Goal: Task Accomplishment & Management: Complete application form

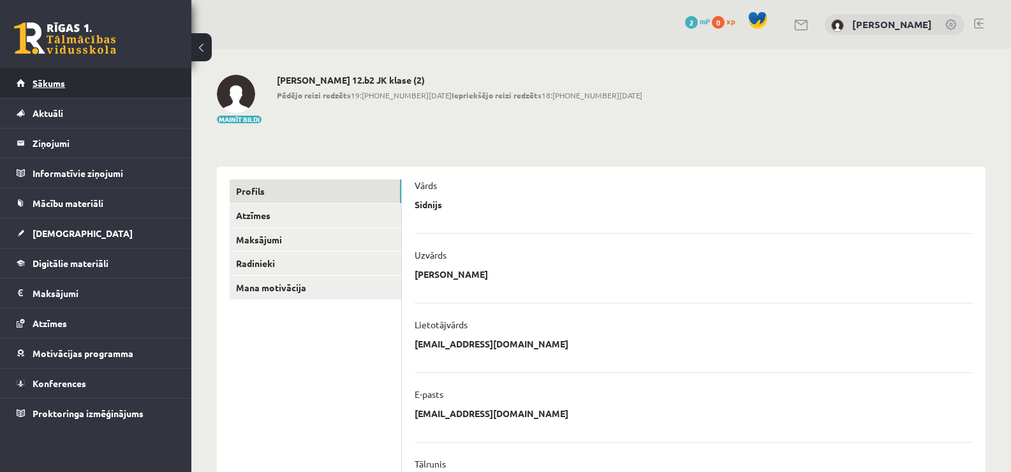
click at [35, 76] on link "Sākums" at bounding box center [96, 82] width 159 height 29
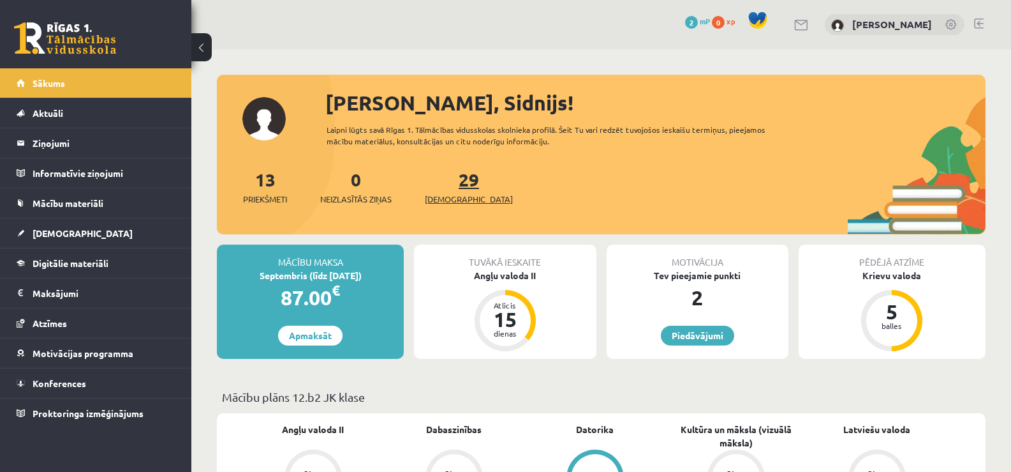
click at [458, 199] on span "[DEMOGRAPHIC_DATA]" at bounding box center [469, 199] width 88 height 13
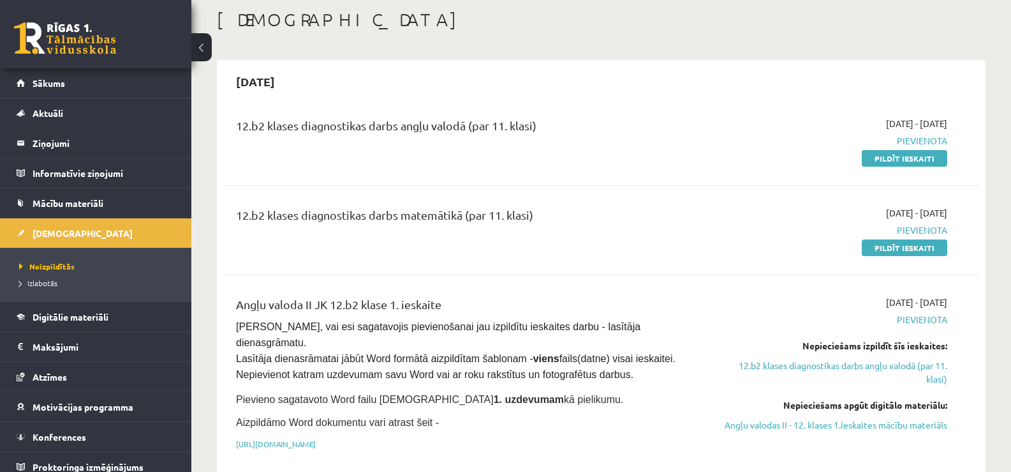
scroll to position [82, 0]
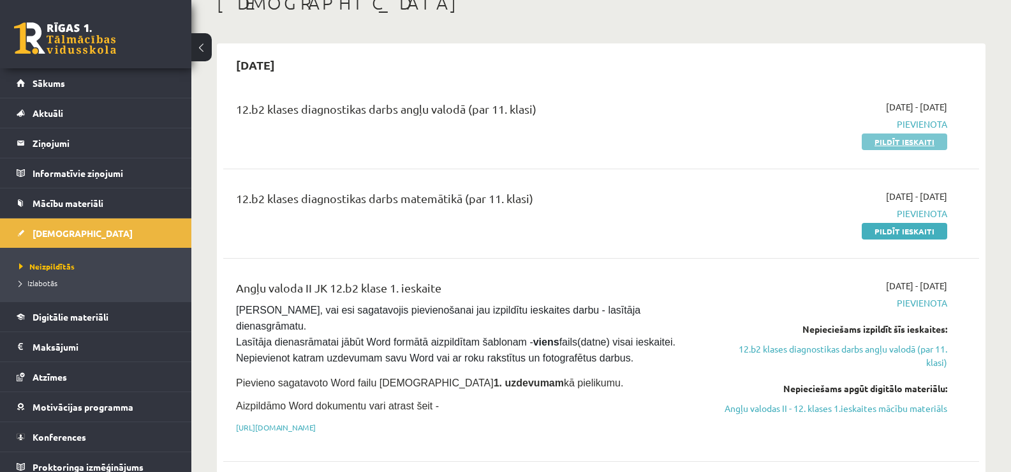
click at [902, 144] on link "Pildīt ieskaiti" at bounding box center [905, 141] width 86 height 17
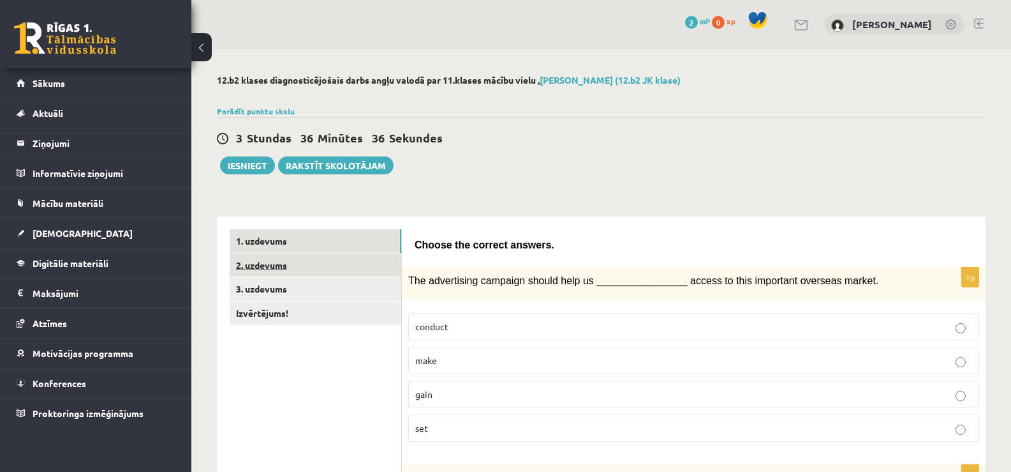
click at [353, 264] on link "2. uzdevums" at bounding box center [316, 265] width 172 height 24
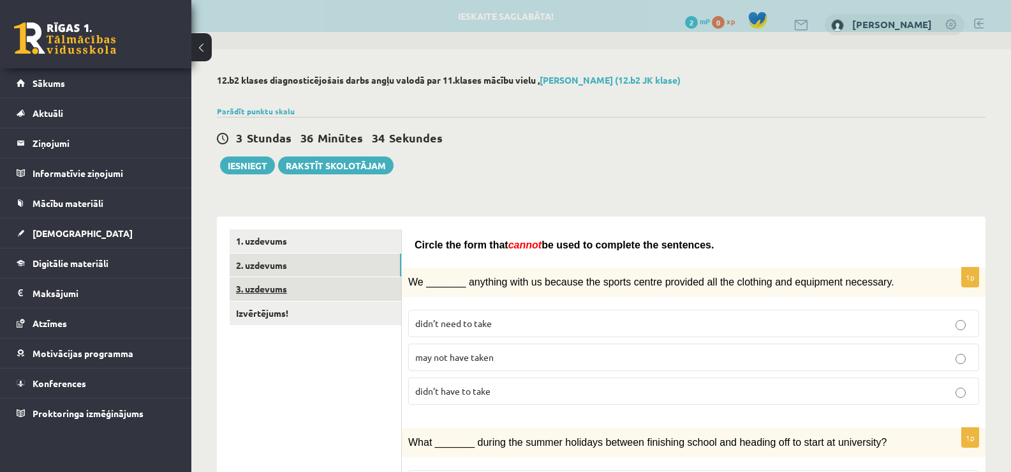
click at [336, 285] on link "3. uzdevums" at bounding box center [316, 289] width 172 height 24
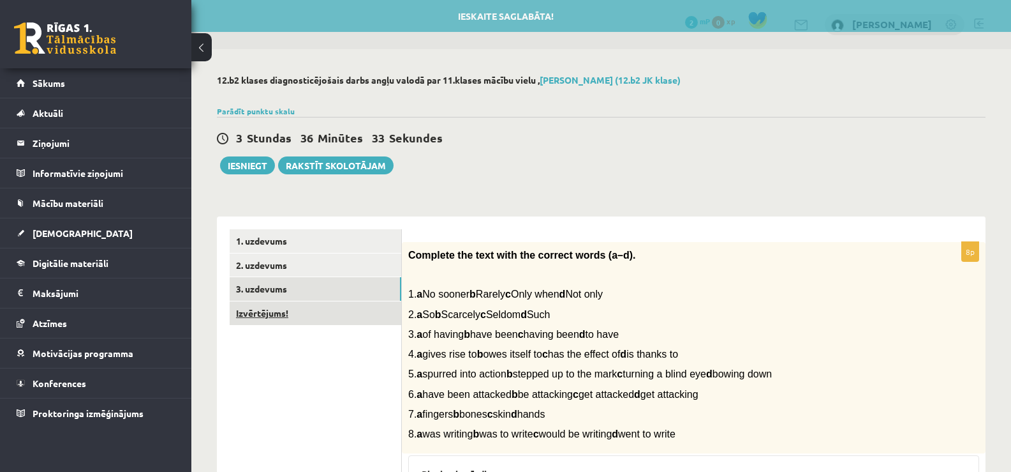
click at [323, 305] on link "Izvērtējums!" at bounding box center [316, 313] width 172 height 24
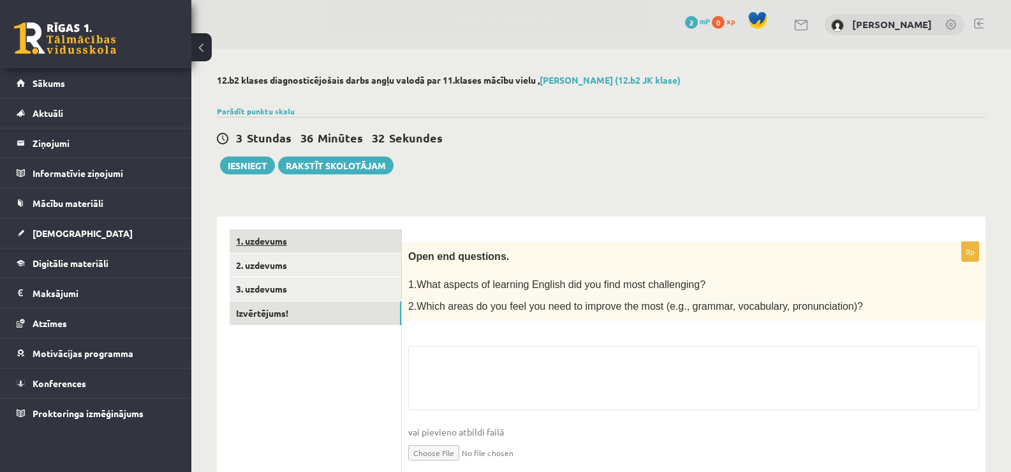
click at [312, 235] on link "1. uzdevums" at bounding box center [316, 241] width 172 height 24
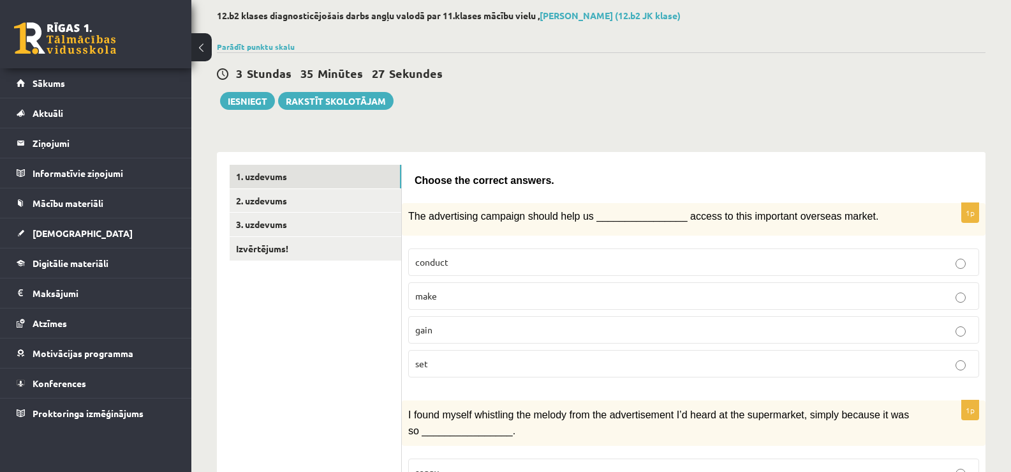
scroll to position [78, 0]
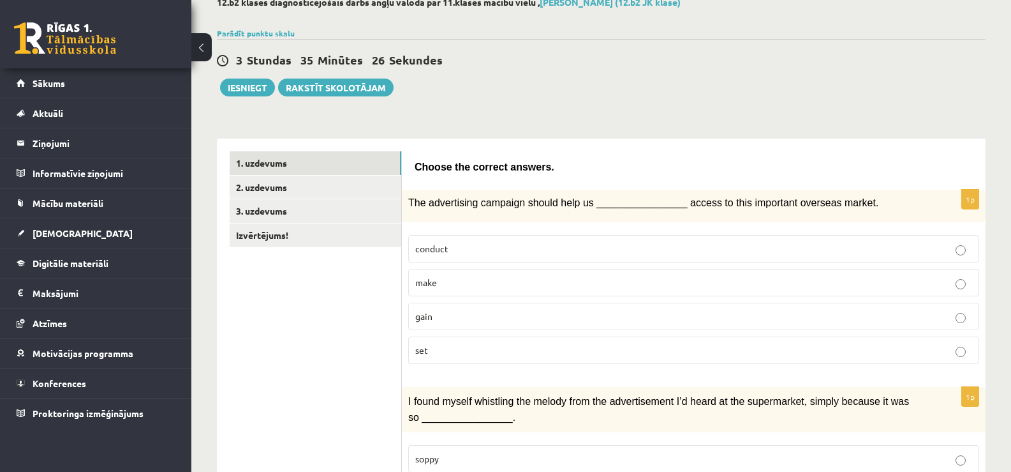
click at [477, 311] on p "gain" at bounding box center [693, 315] width 557 height 13
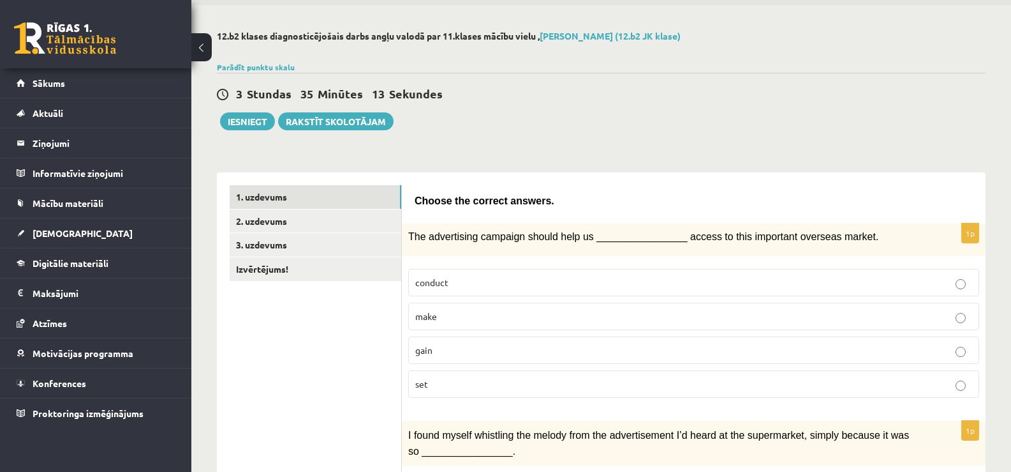
scroll to position [34, 0]
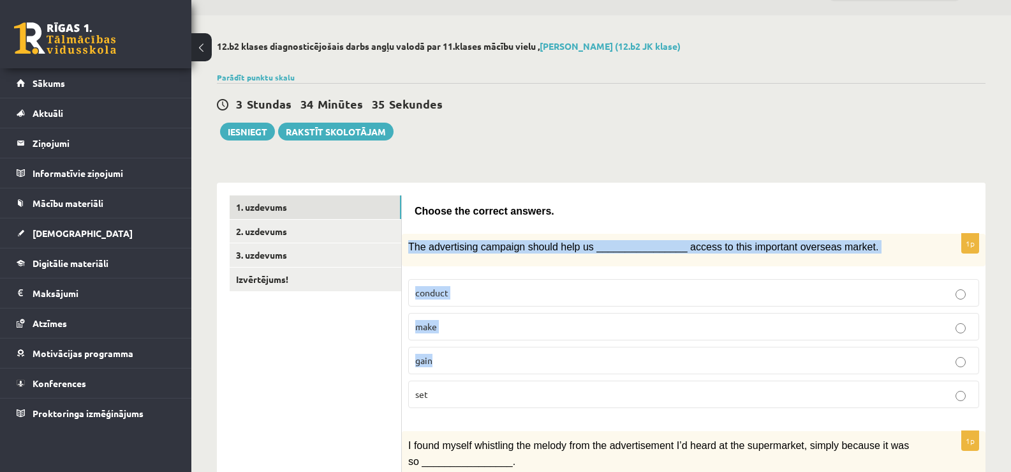
drag, startPoint x: 410, startPoint y: 244, endPoint x: 465, endPoint y: 347, distance: 116.2
click at [465, 347] on div "1p The advertising campaign should help us ________________ access to this impo…" at bounding box center [694, 326] width 584 height 184
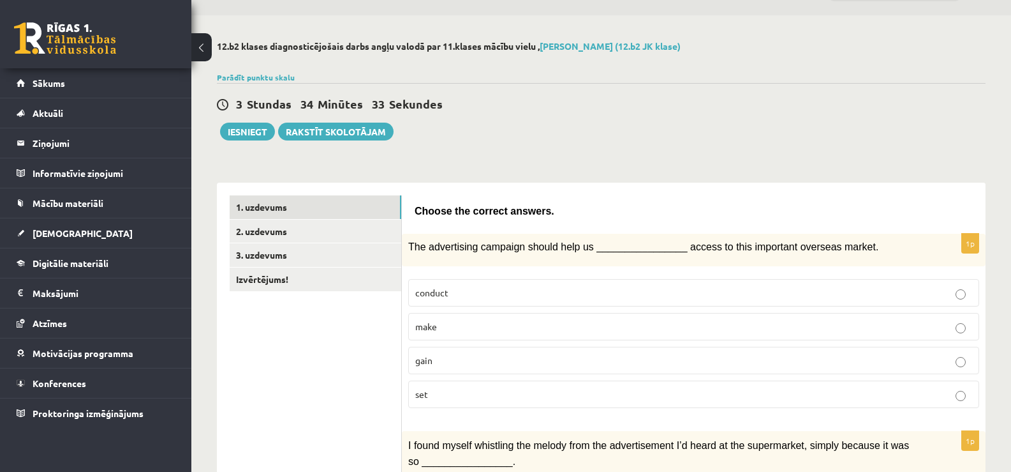
click at [419, 403] on label "set" at bounding box center [693, 393] width 571 height 27
drag, startPoint x: 427, startPoint y: 392, endPoint x: 425, endPoint y: 284, distance: 107.9
click at [425, 284] on fieldset "conduct make gain set" at bounding box center [693, 341] width 571 height 139
click at [415, 278] on fieldset "conduct make gain set" at bounding box center [693, 341] width 571 height 139
click at [410, 248] on span "The advertising campaign should help us ________________ access to this importa…" at bounding box center [643, 246] width 470 height 11
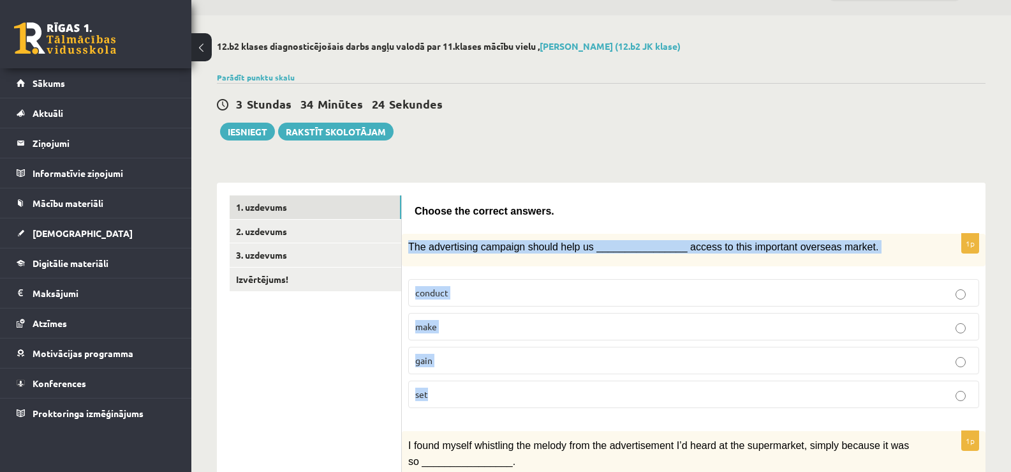
drag, startPoint x: 406, startPoint y: 244, endPoint x: 440, endPoint y: 399, distance: 157.9
click at [440, 399] on div "1p The advertising campaign should help us ________________ access to this impo…" at bounding box center [694, 326] width 584 height 184
copy div "The advertising campaign should help us ________________ access to this importa…"
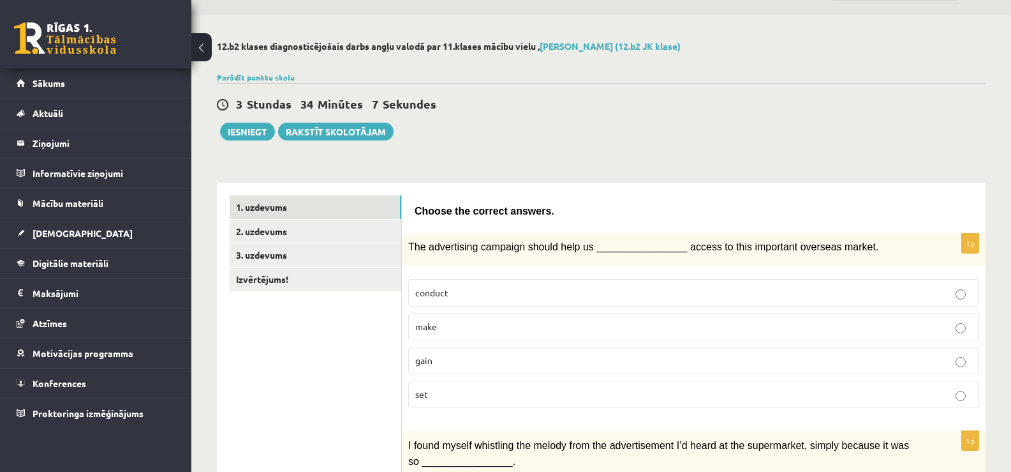
click at [830, 115] on div "3 Stundas 34 Minūtes 7 Sekundes Ieskaite saglabāta! Iesniegt Rakstīt skolotājam" at bounding box center [601, 111] width 769 height 57
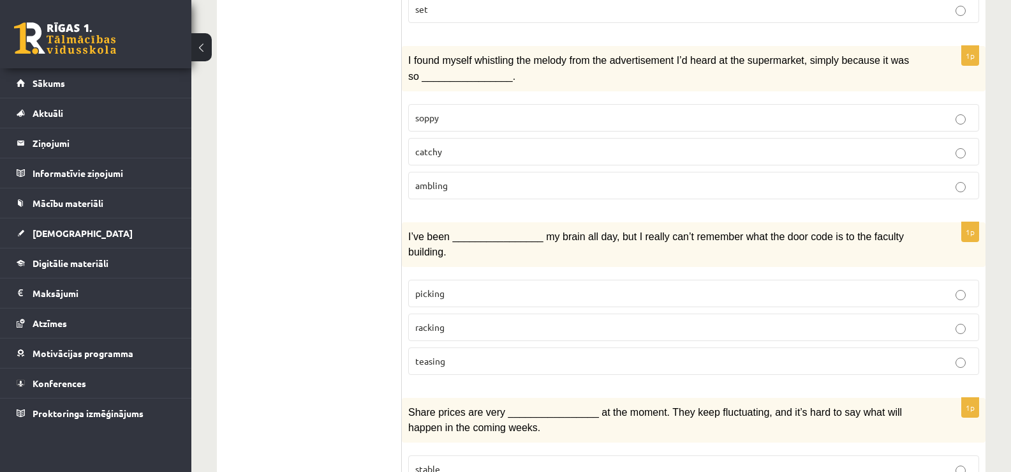
scroll to position [433, 0]
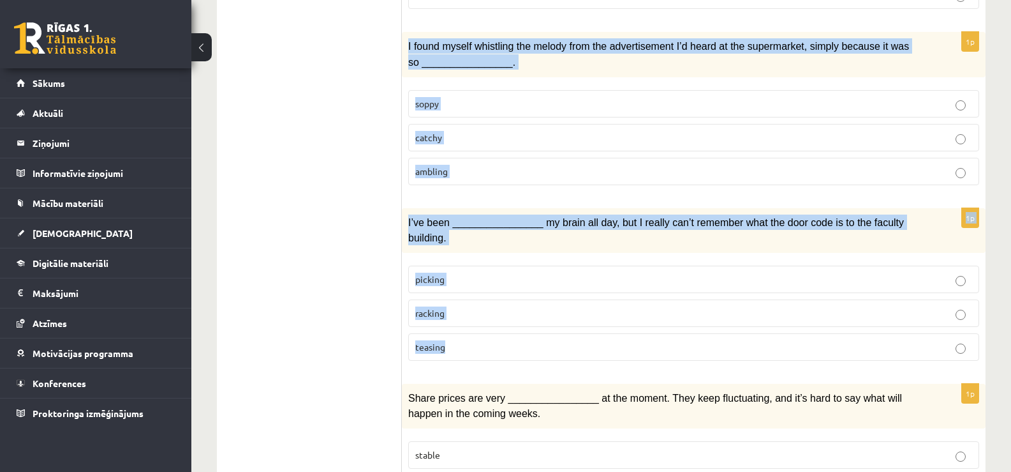
drag, startPoint x: 408, startPoint y: 45, endPoint x: 465, endPoint y: 325, distance: 286.6
copy form "I found myself whistling the melody from the advertisement I’d heard at the sup…"
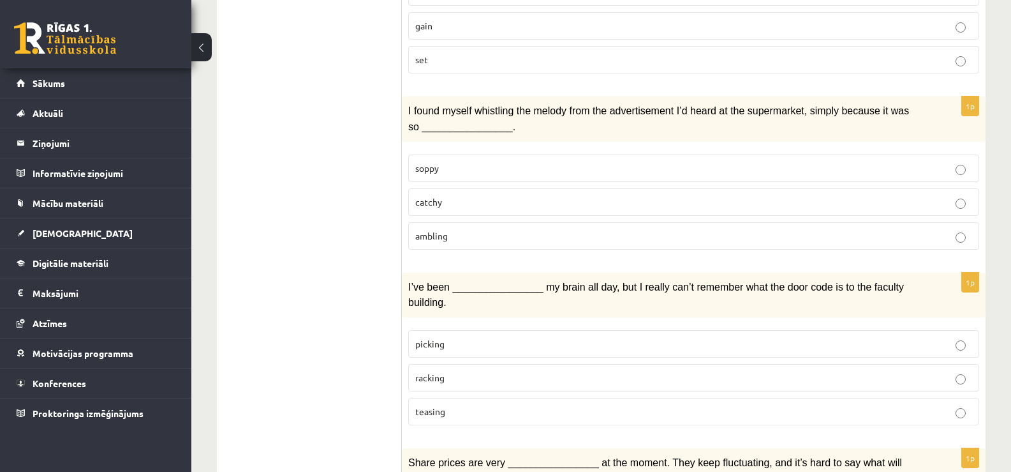
scroll to position [365, 0]
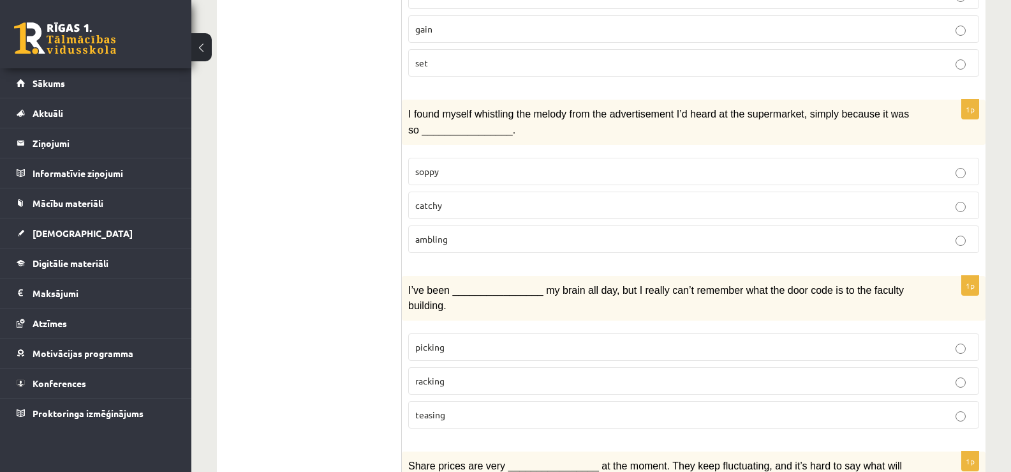
click at [440, 204] on span "catchy" at bounding box center [428, 204] width 27 height 11
click at [438, 375] on span "racking" at bounding box center [429, 380] width 29 height 11
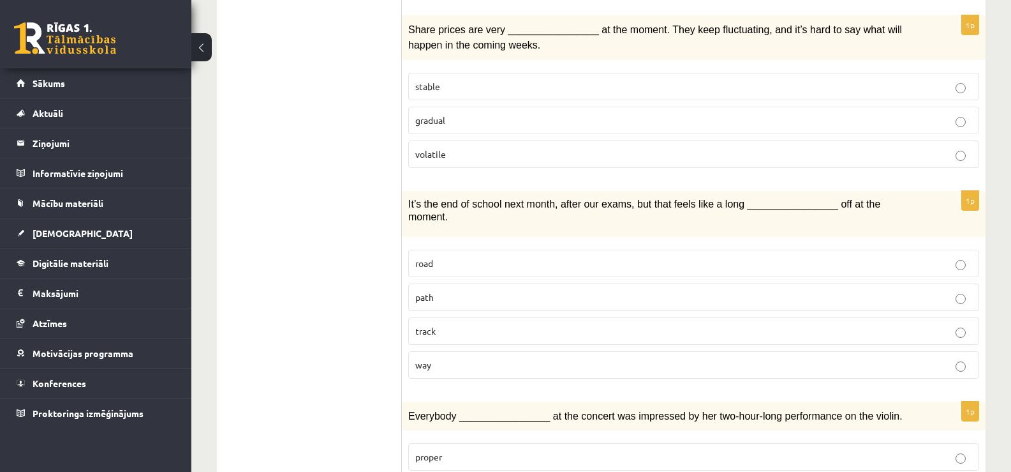
scroll to position [784, 0]
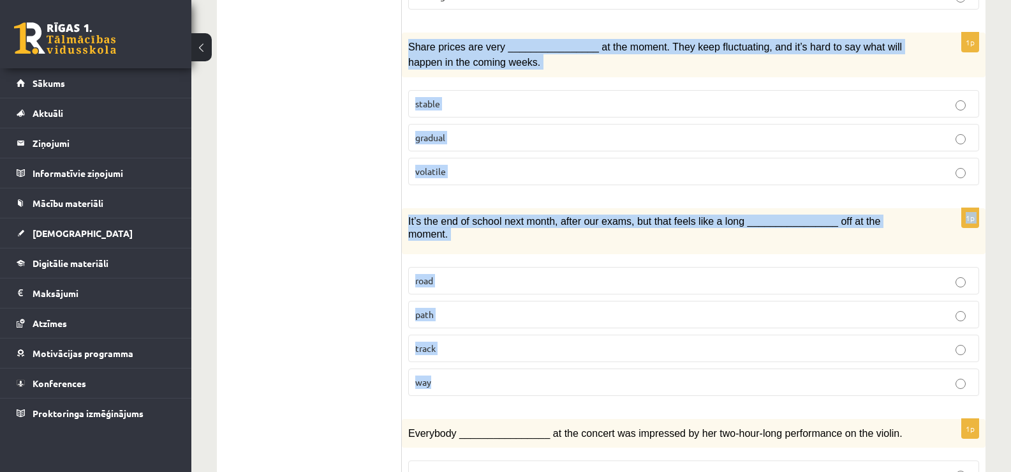
drag, startPoint x: 410, startPoint y: 26, endPoint x: 456, endPoint y: 359, distance: 335.6
copy form "Share prices are very ________________ at the moment. They keep fluctuating, an…"
click at [995, 215] on div "12.b2 klases diagnosticējošais darbs angļu valodā par 11.klases mācību vielu , …" at bounding box center [601, 464] width 820 height 2396
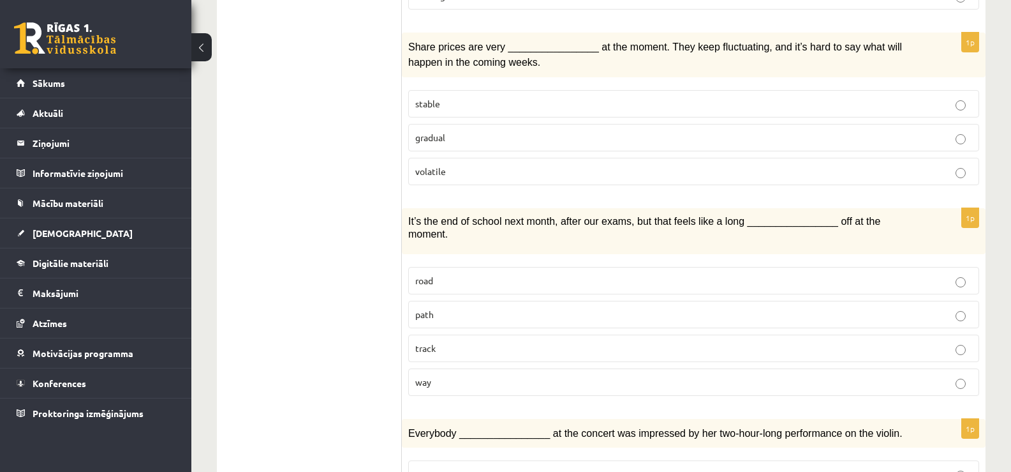
click at [995, 215] on div "12.b2 klases diagnosticējošais darbs angļu valodā par 11.klases mācību vielu , …" at bounding box center [601, 464] width 820 height 2396
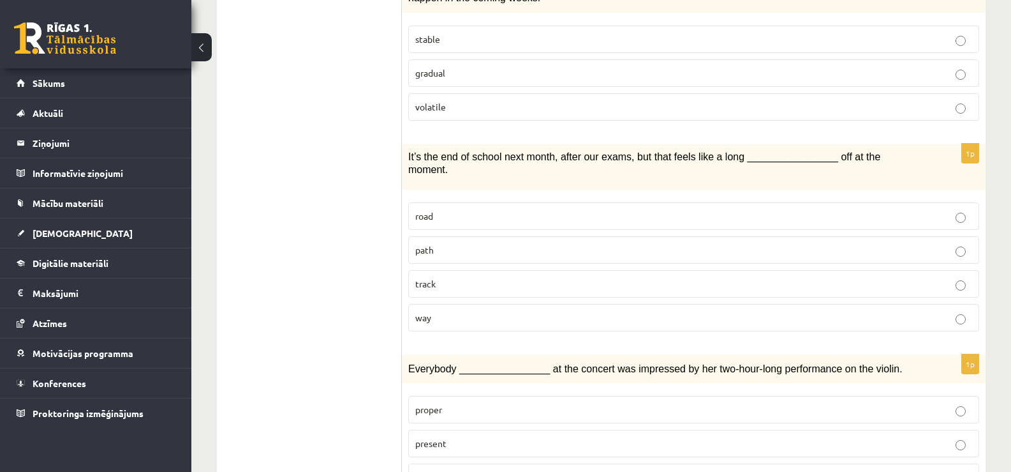
scroll to position [773, 0]
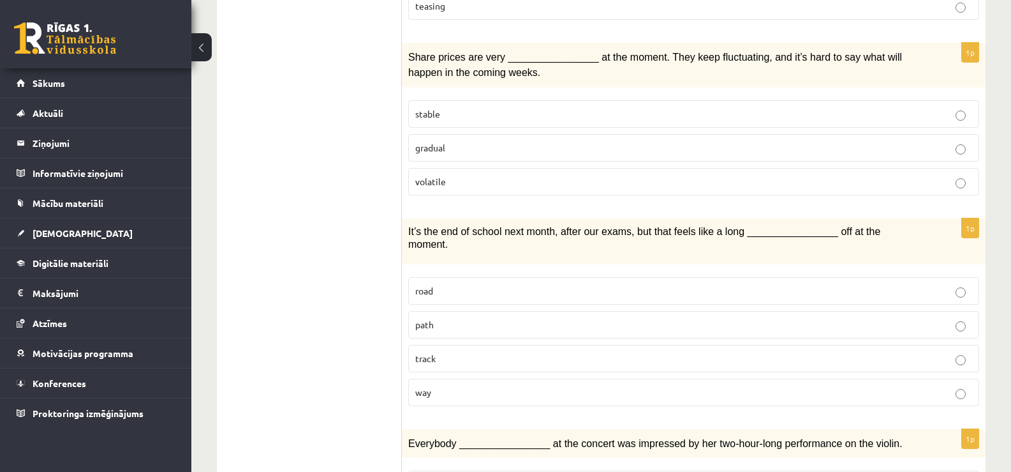
click at [463, 175] on p "volatile" at bounding box center [693, 181] width 557 height 13
click at [431, 385] on p "way" at bounding box center [693, 391] width 557 height 13
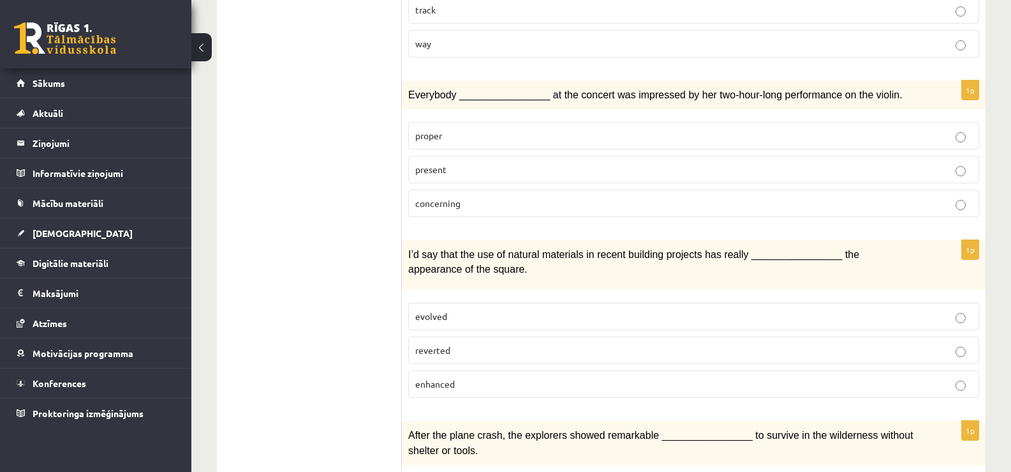
scroll to position [1135, 0]
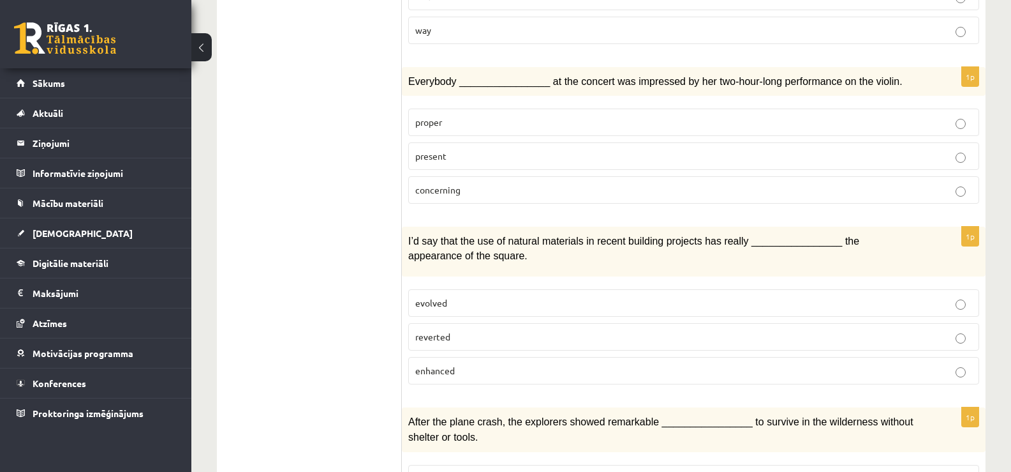
click at [409, 76] on span "Everybody ________________ at the concert was impressed by her two-hour-long pe…" at bounding box center [655, 81] width 495 height 11
click at [406, 67] on div "Everybody ________________ at the concert was impressed by her two-hour-long pe…" at bounding box center [694, 81] width 584 height 29
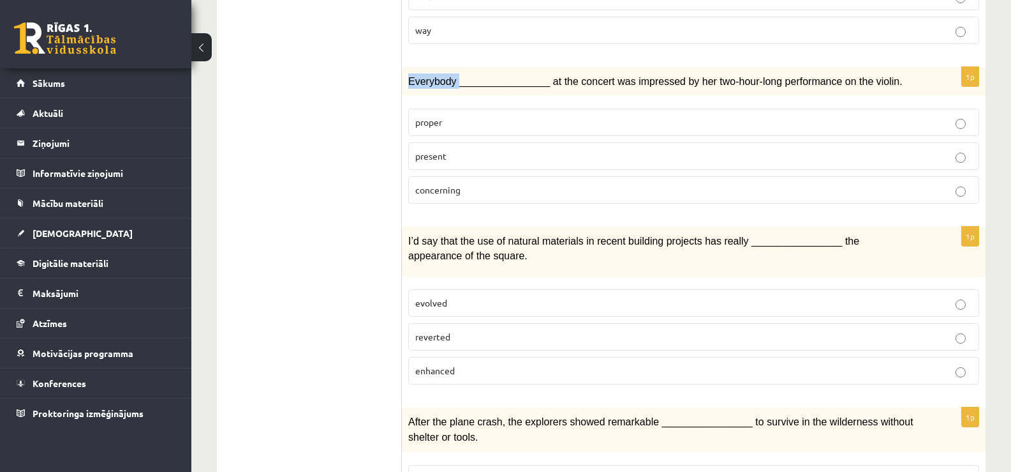
click at [408, 76] on span "Everybody ________________ at the concert was impressed by her two-hour-long pe…" at bounding box center [655, 81] width 495 height 11
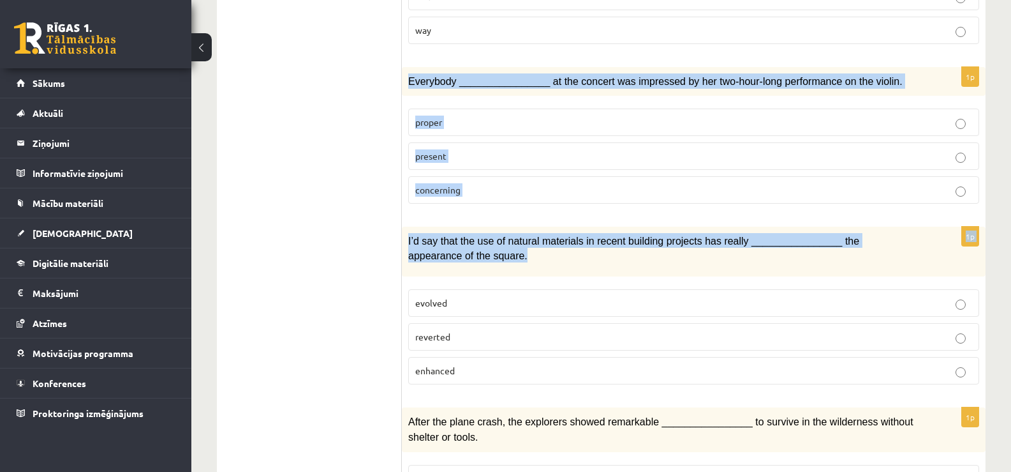
drag, startPoint x: 408, startPoint y: 47, endPoint x: 463, endPoint y: 229, distance: 189.8
click at [463, 229] on form "Choose the correct answers. 1p The advertising campaign should help us ________…" at bounding box center [694, 183] width 558 height 2178
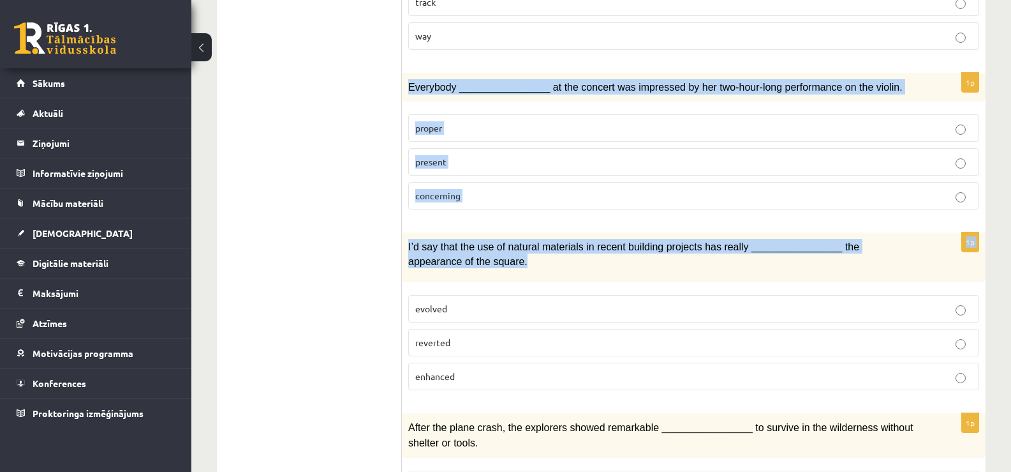
scroll to position [1110, 0]
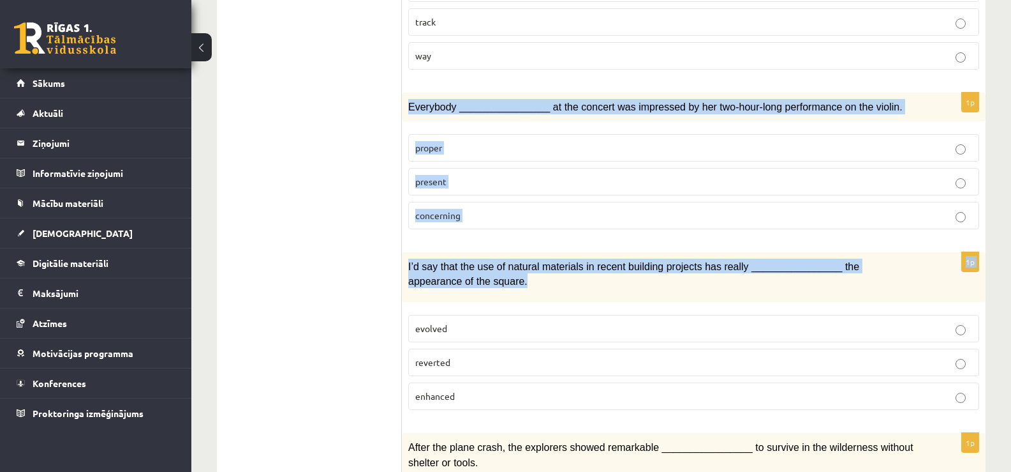
click at [406, 93] on div "Everybody ________________ at the concert was impressed by her two-hour-long pe…" at bounding box center [694, 107] width 584 height 29
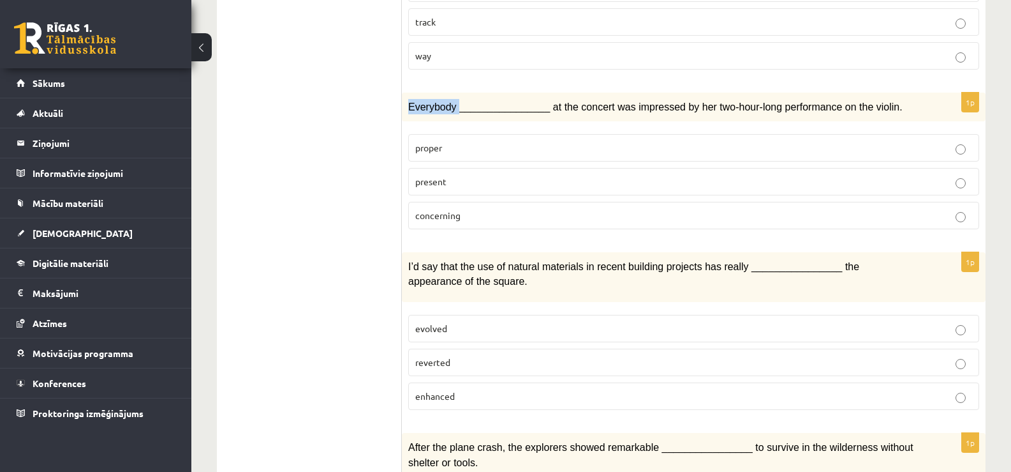
click at [406, 93] on div "Everybody ________________ at the concert was impressed by her two-hour-long pe…" at bounding box center [694, 107] width 584 height 29
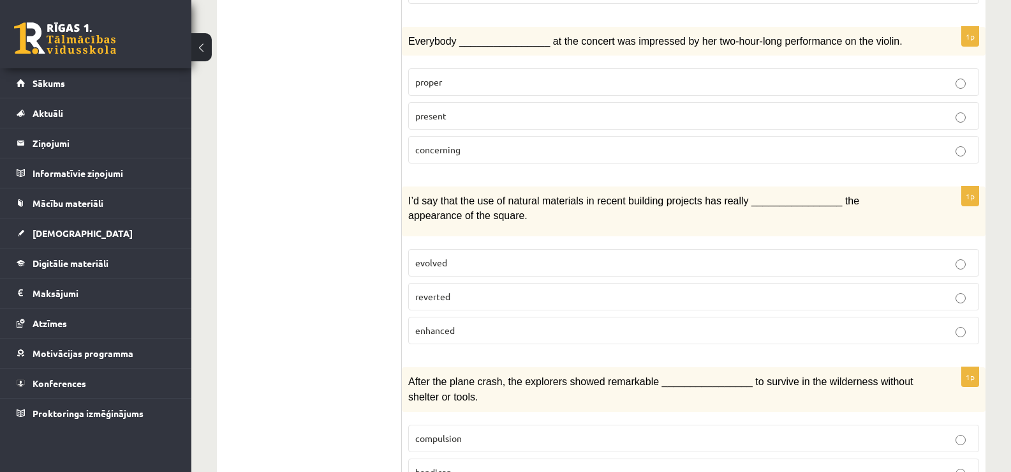
click at [407, 73] on div "1p Everybody ________________ at the concert was impressed by her two-hour-long…" at bounding box center [694, 100] width 584 height 147
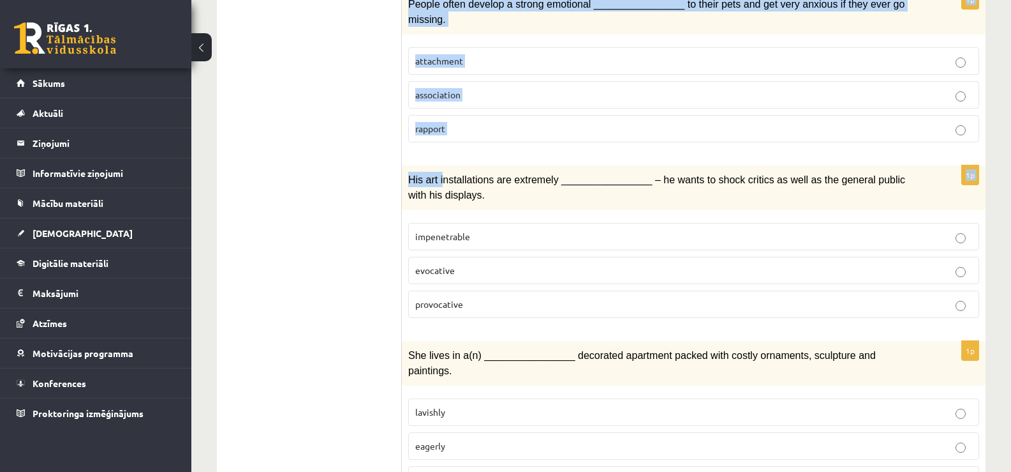
scroll to position [1905, 0]
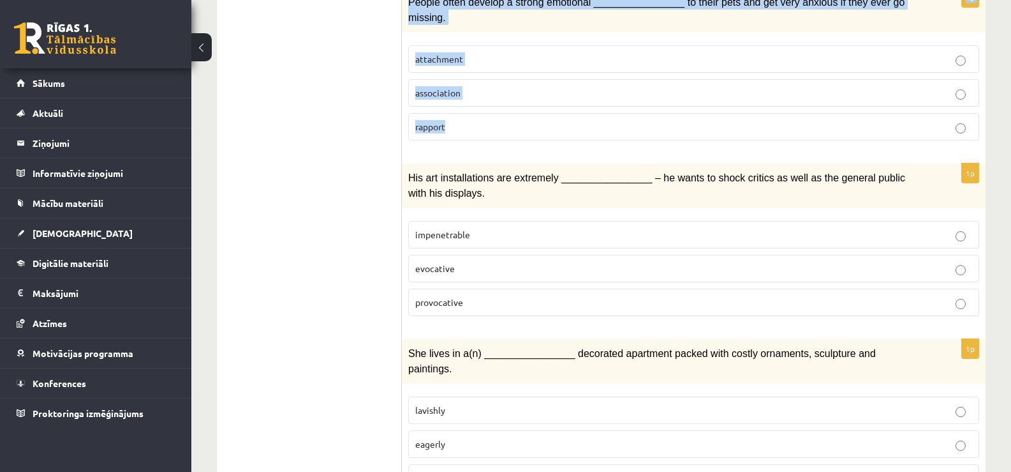
drag, startPoint x: 407, startPoint y: 73, endPoint x: 449, endPoint y: 87, distance: 43.8
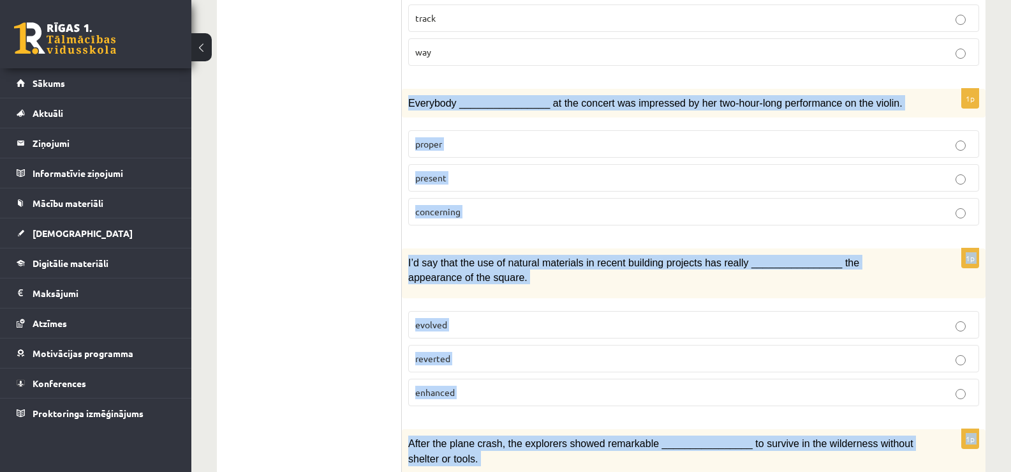
scroll to position [1114, 0]
click at [453, 97] on span "Everybody ________________ at the concert was impressed by her two-hour-long pe…" at bounding box center [655, 102] width 495 height 11
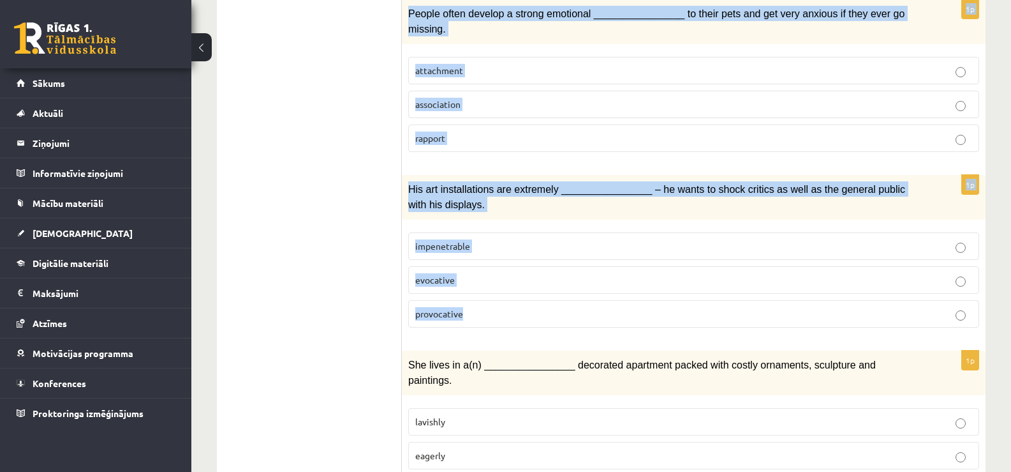
scroll to position [1905, 0]
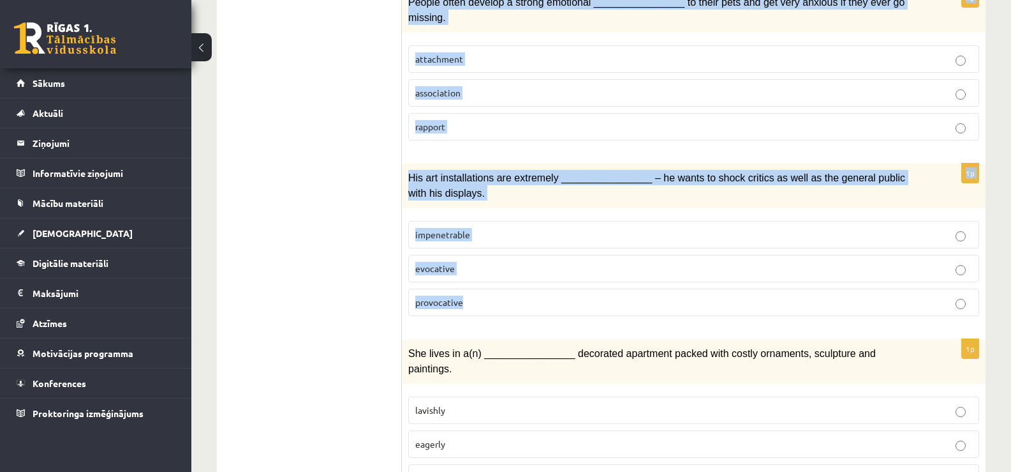
drag, startPoint x: 408, startPoint y: 69, endPoint x: 479, endPoint y: 255, distance: 198.7
copy form "Everybody ________________ at the concert was impressed by her two-hour-long pe…"
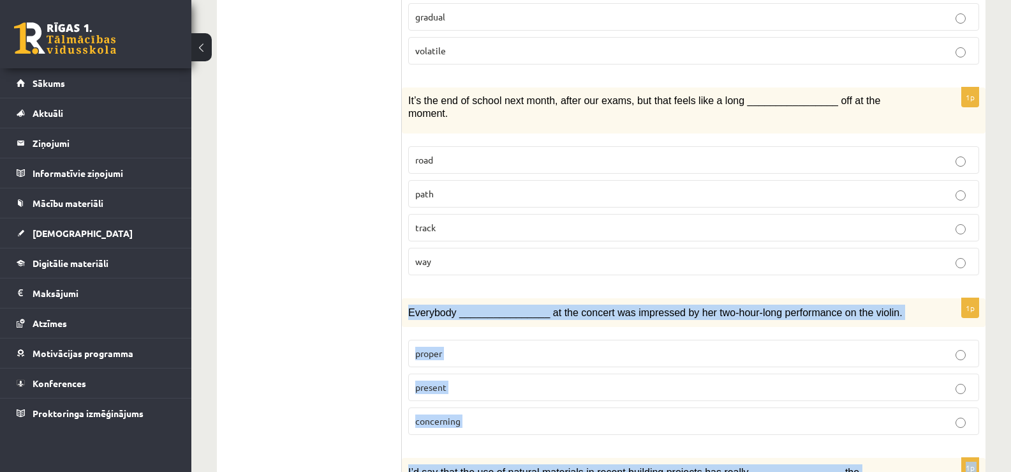
scroll to position [884, 0]
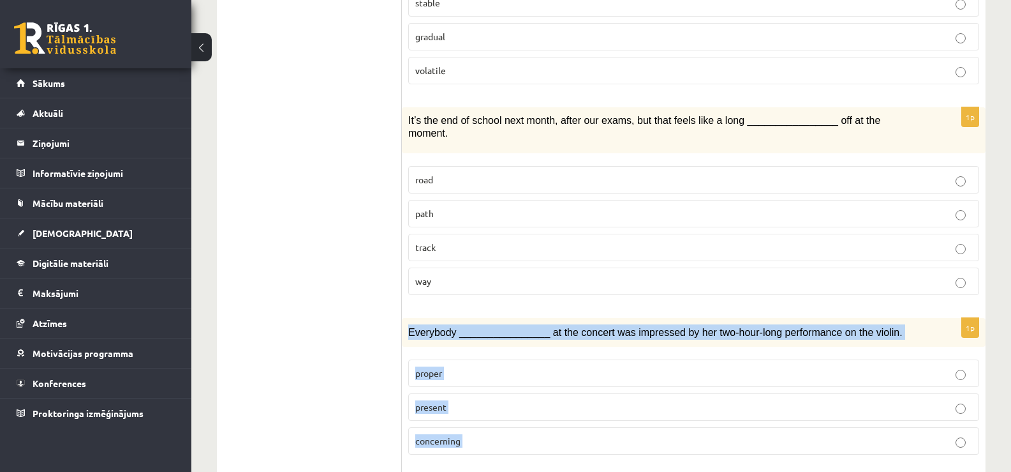
click at [512, 400] on p "present" at bounding box center [693, 406] width 557 height 13
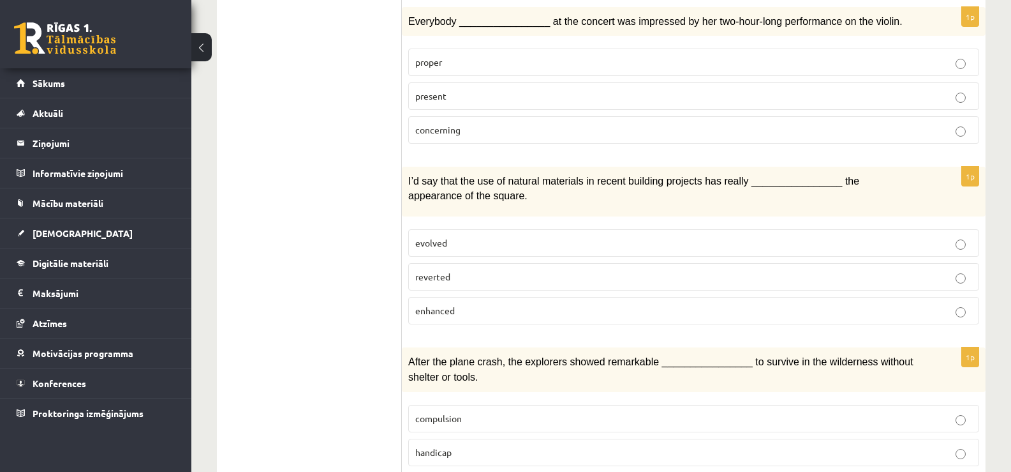
scroll to position [1198, 0]
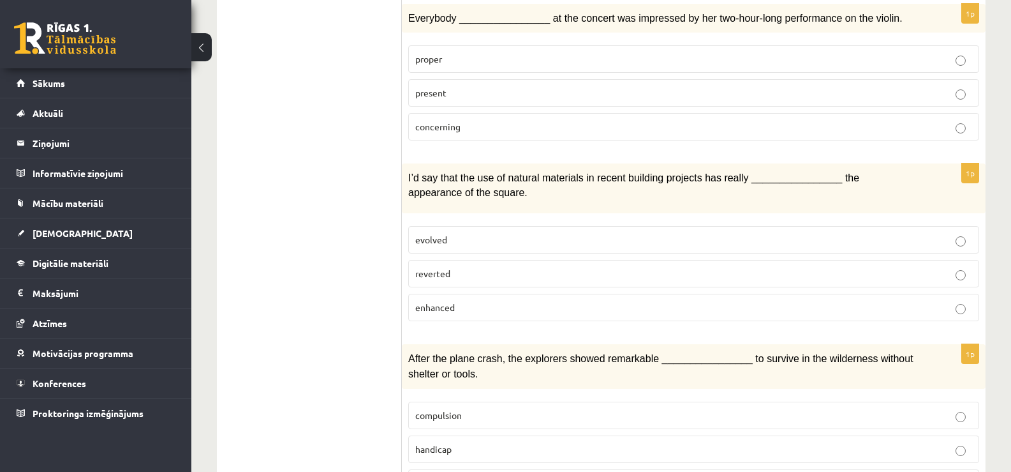
click at [530, 294] on label "enhanced" at bounding box center [693, 307] width 571 height 27
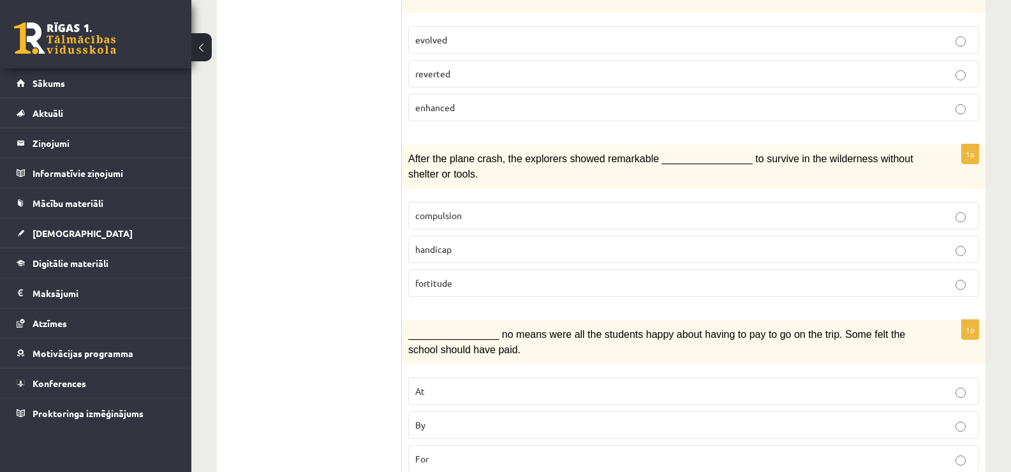
scroll to position [1401, 0]
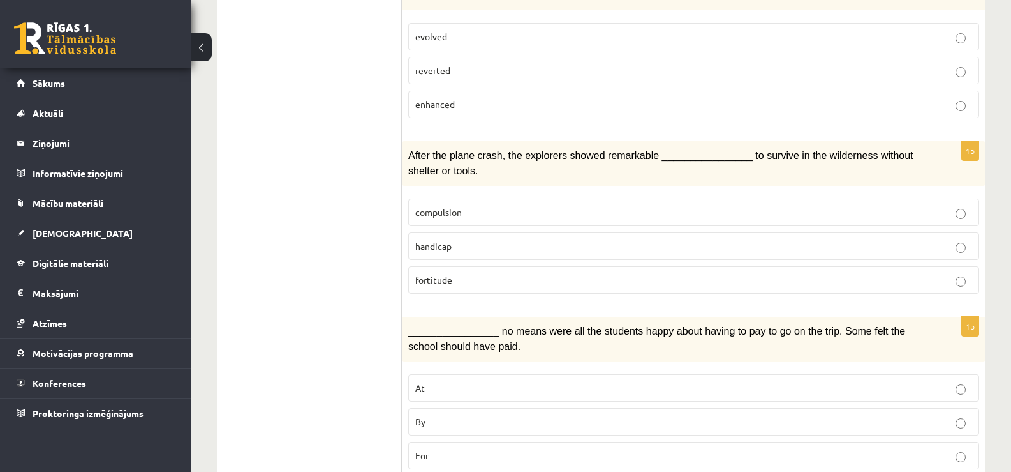
click at [455, 273] on p "fortitude" at bounding box center [693, 279] width 557 height 13
click at [432, 415] on p "By" at bounding box center [693, 421] width 557 height 13
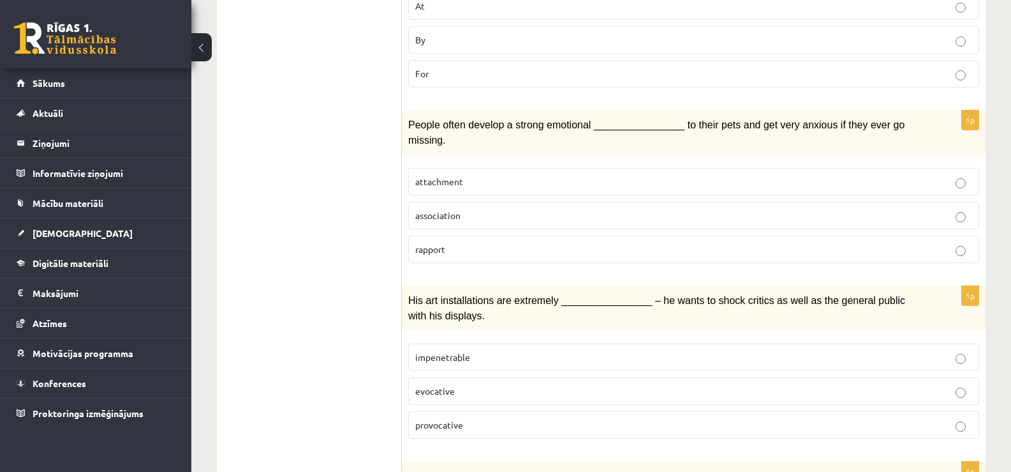
scroll to position [1837, 0]
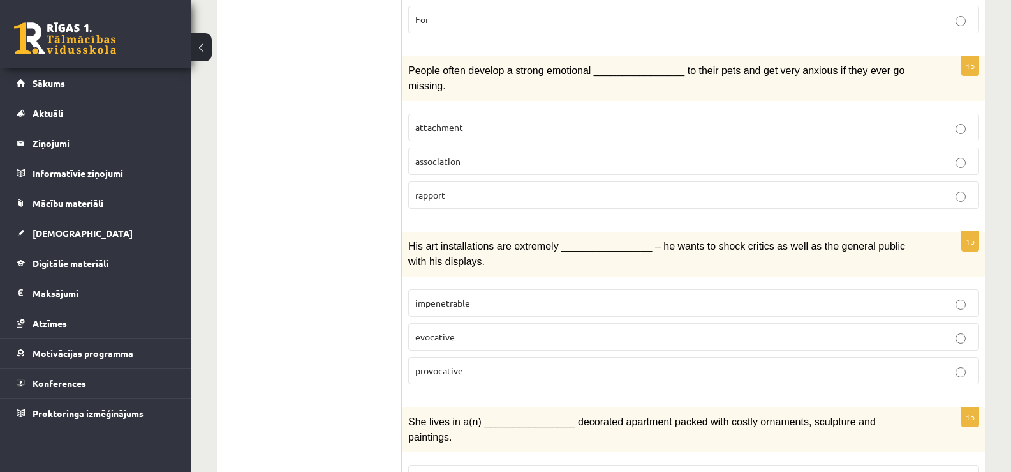
click at [516, 121] on p "attachment" at bounding box center [693, 127] width 557 height 13
click at [442, 364] on span "provocative" at bounding box center [439, 369] width 48 height 11
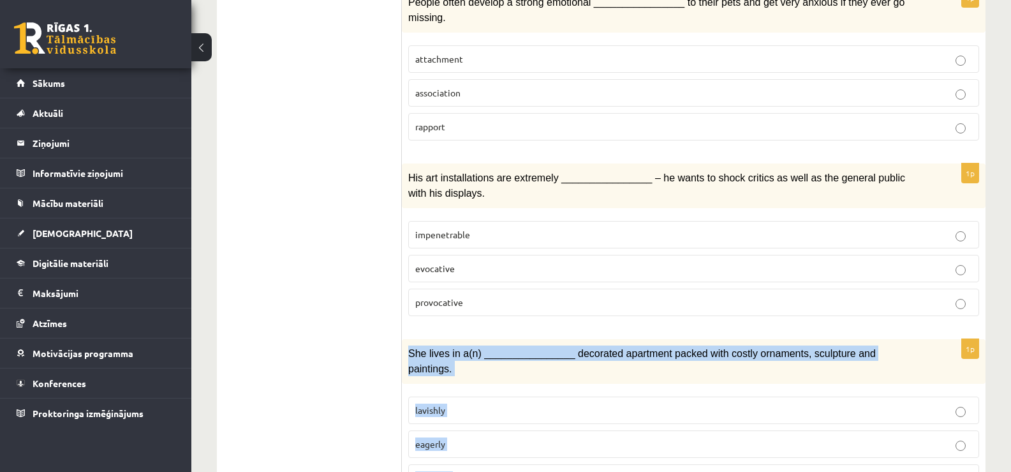
drag, startPoint x: 407, startPoint y: 300, endPoint x: 473, endPoint y: 454, distance: 167.2
copy div "She lives in a(n) ________________ decorated apartment packed with costly ornam…"
click at [445, 403] on p "lavishly" at bounding box center [693, 409] width 557 height 13
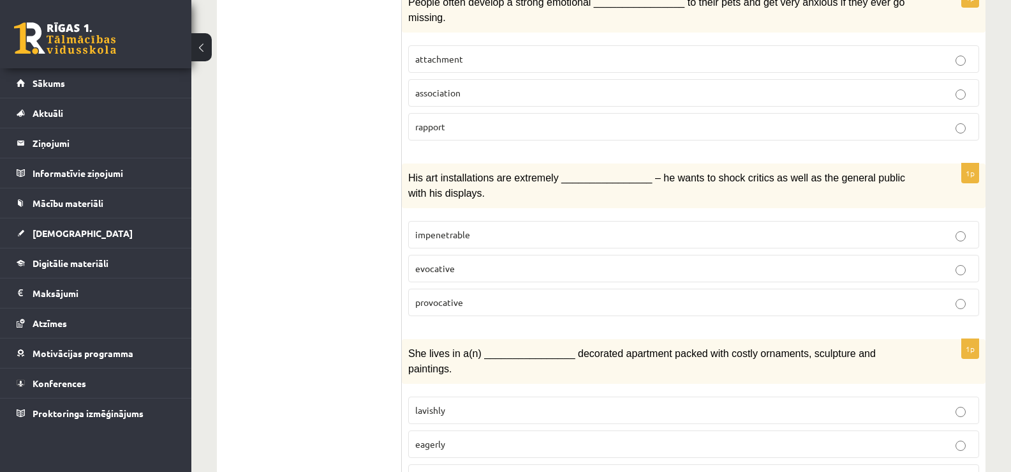
click at [810, 348] on span "She lives in a(n) ________________ decorated apartment packed with costly ornam…" at bounding box center [642, 361] width 468 height 26
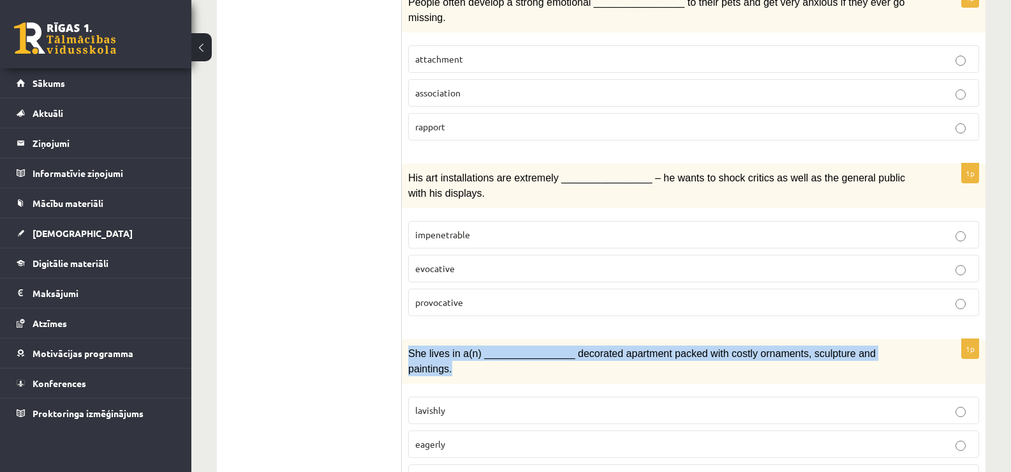
click at [810, 348] on span "She lives in a(n) ________________ decorated apartment packed with costly ornam…" at bounding box center [642, 361] width 468 height 26
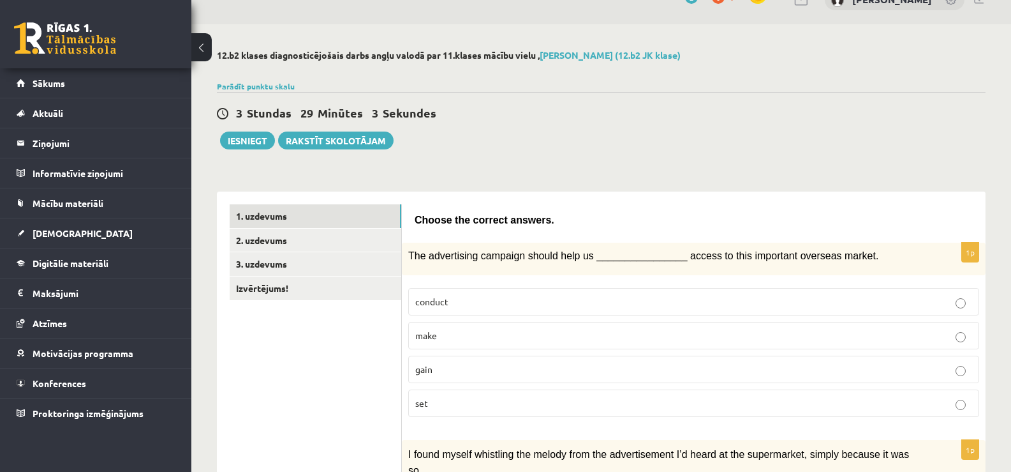
scroll to position [0, 0]
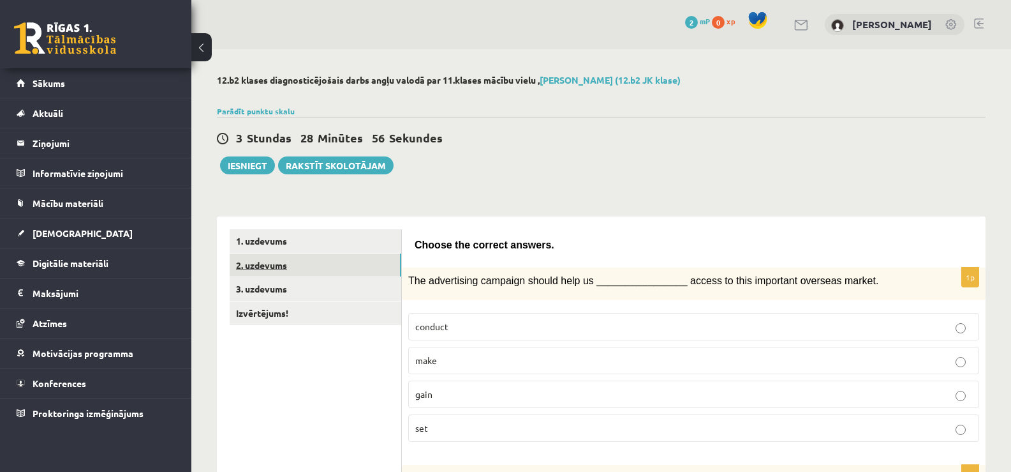
click at [269, 265] on link "2. uzdevums" at bounding box center [316, 265] width 172 height 24
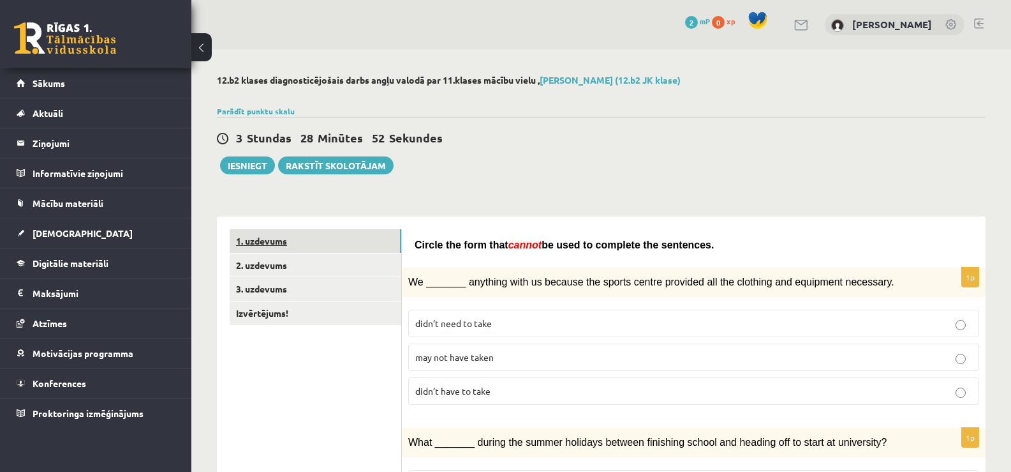
click at [269, 239] on link "1. uzdevums" at bounding box center [316, 241] width 172 height 24
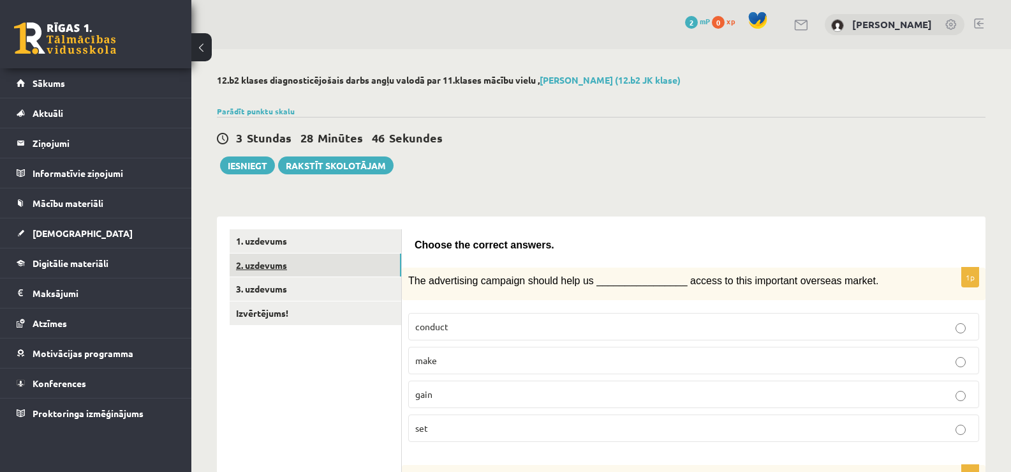
click at [355, 265] on link "2. uzdevums" at bounding box center [316, 265] width 172 height 24
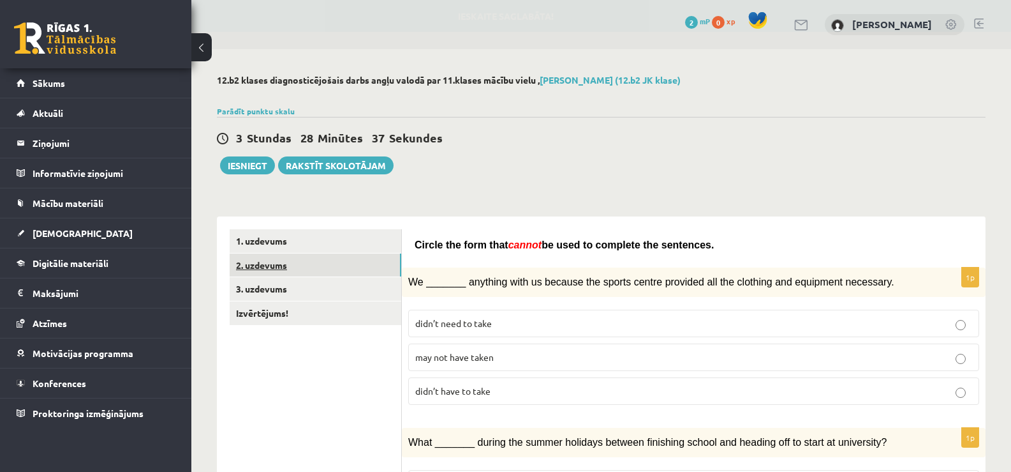
click at [283, 267] on link "2. uzdevums" at bounding box center [316, 265] width 172 height 24
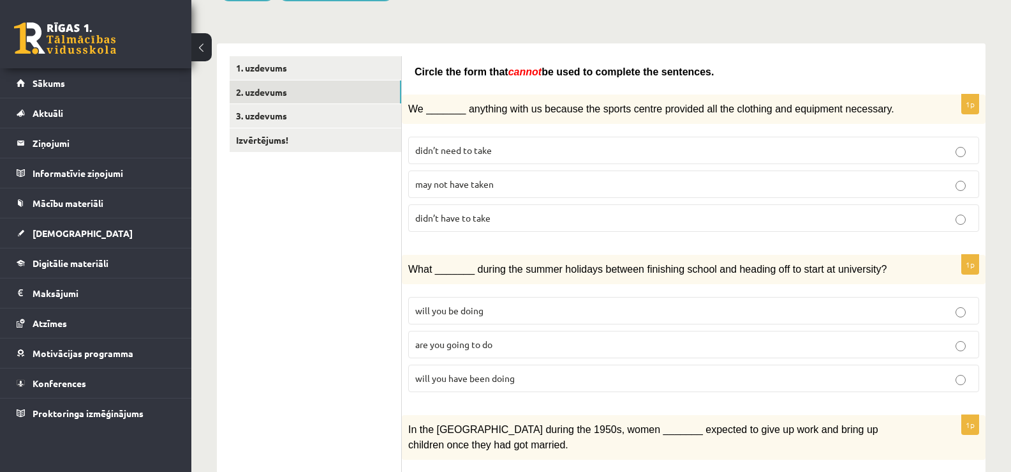
scroll to position [175, 0]
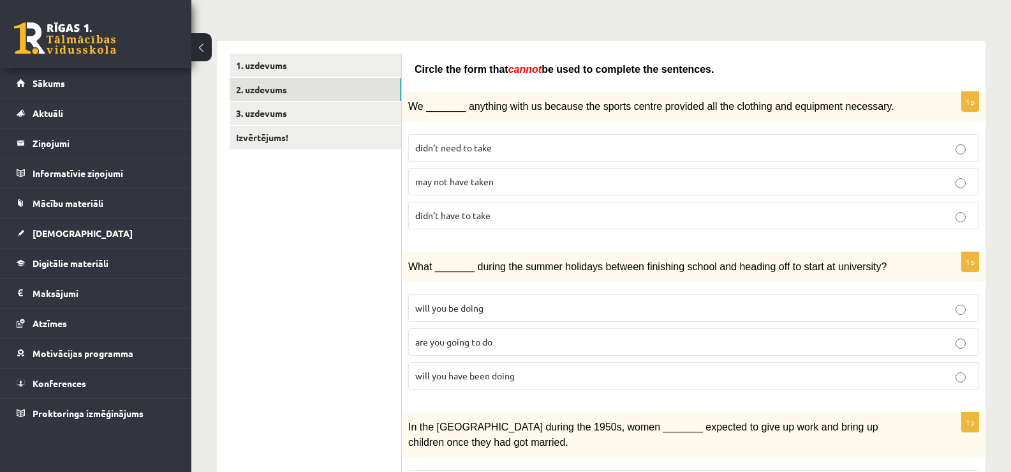
click at [408, 103] on div "We _______ anything with us because the sports centre provided all the clothing…" at bounding box center [694, 106] width 584 height 29
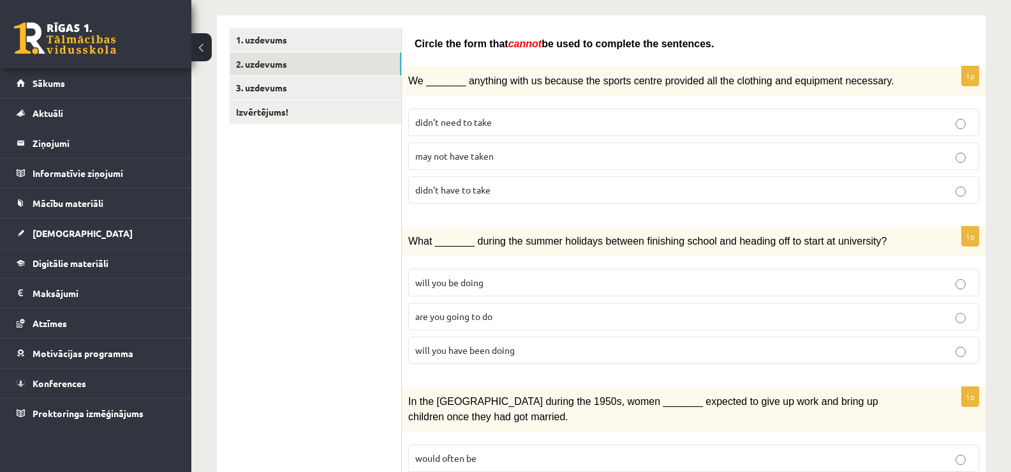
click at [408, 103] on div "1p We _______ anything with us because the sports centre provided all the cloth…" at bounding box center [694, 139] width 584 height 147
click at [409, 80] on span "We _______ anything with us because the sports centre provided all the clothing…" at bounding box center [651, 80] width 486 height 11
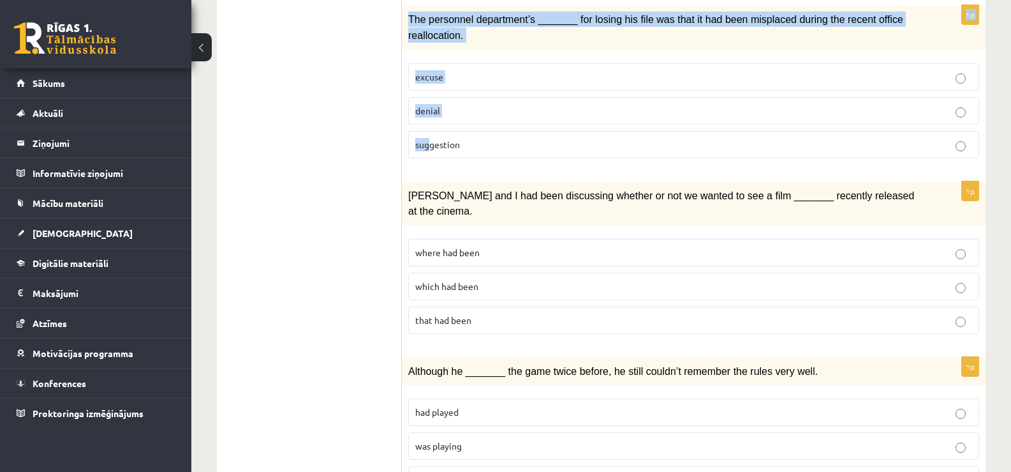
scroll to position [1431, 0]
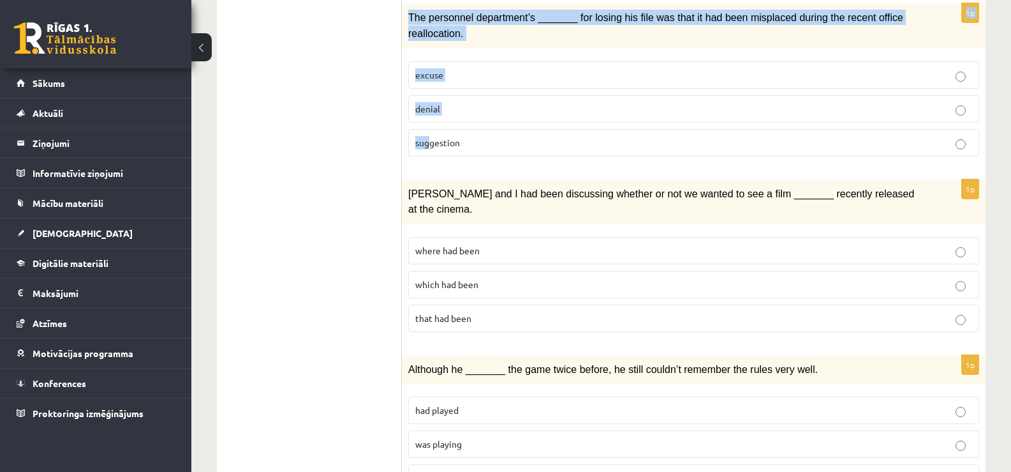
drag, startPoint x: 409, startPoint y: 80, endPoint x: 430, endPoint y: 86, distance: 21.8
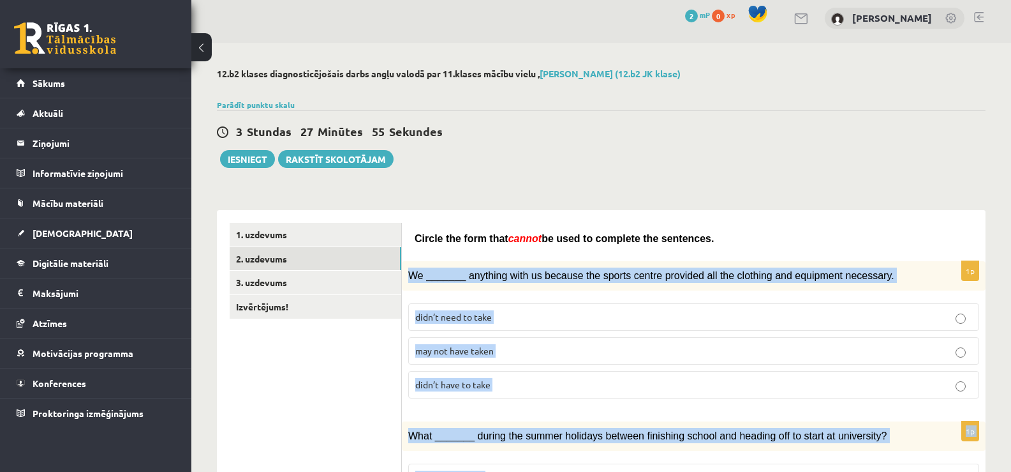
scroll to position [0, 0]
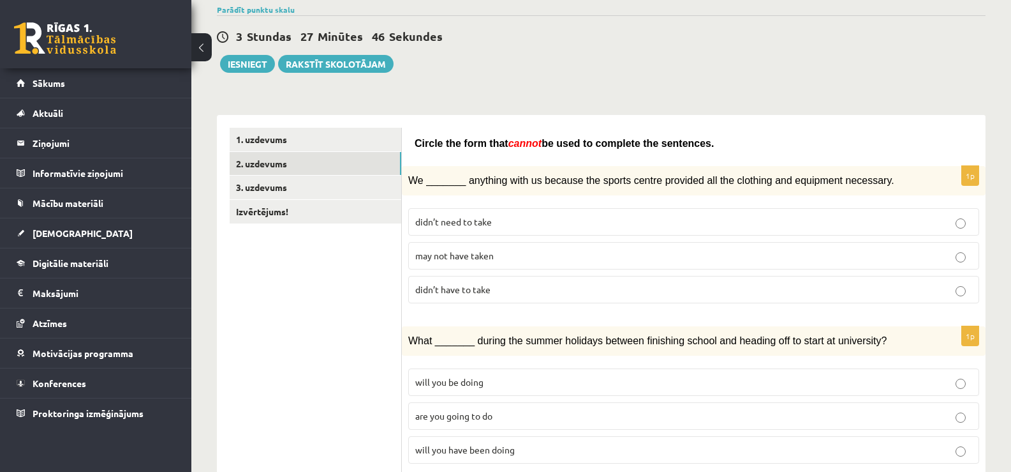
scroll to position [102, 0]
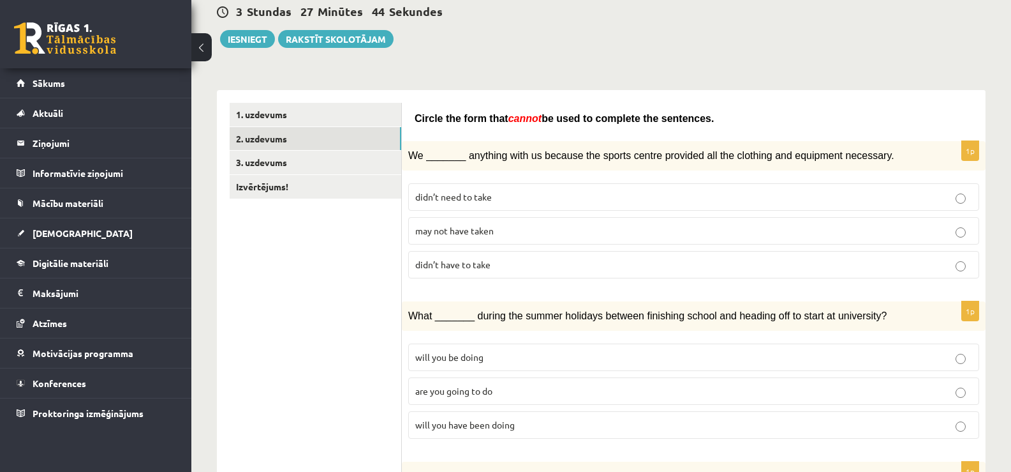
scroll to position [128, 0]
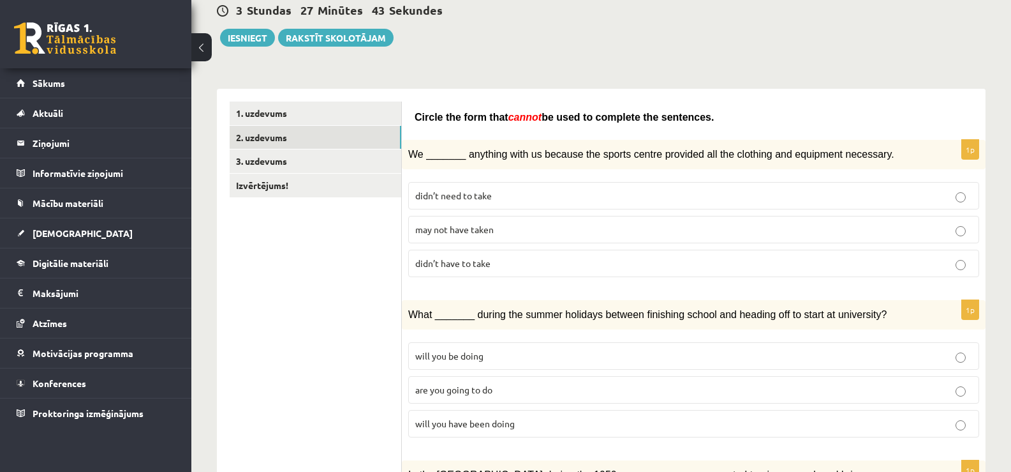
click at [415, 118] on span "Circle the form that" at bounding box center [462, 117] width 94 height 11
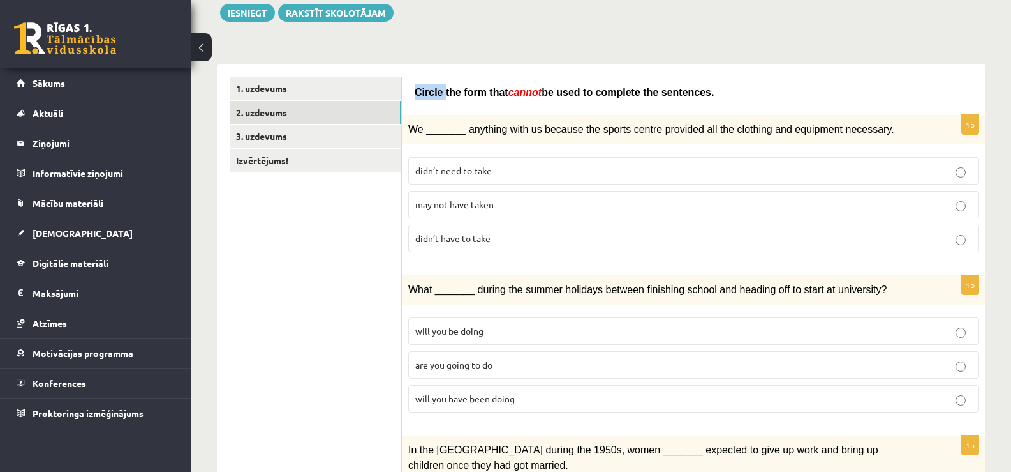
scroll to position [153, 0]
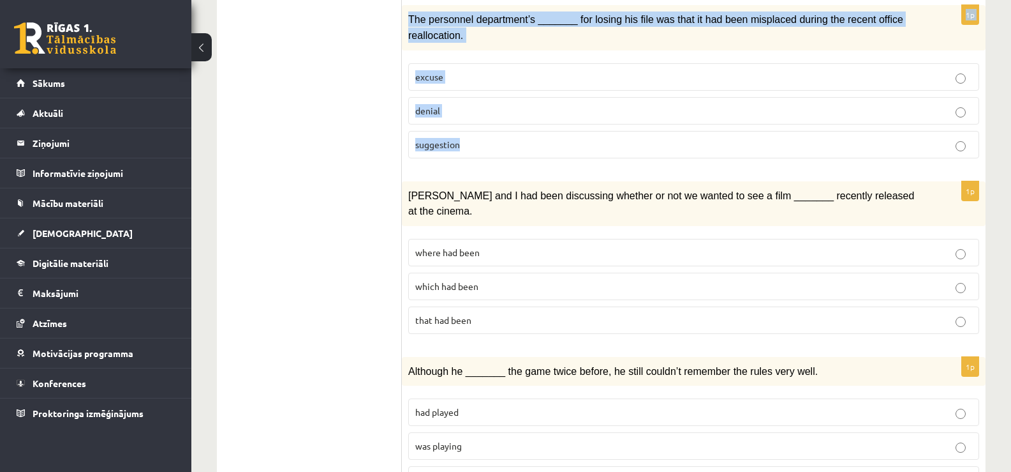
scroll to position [1431, 0]
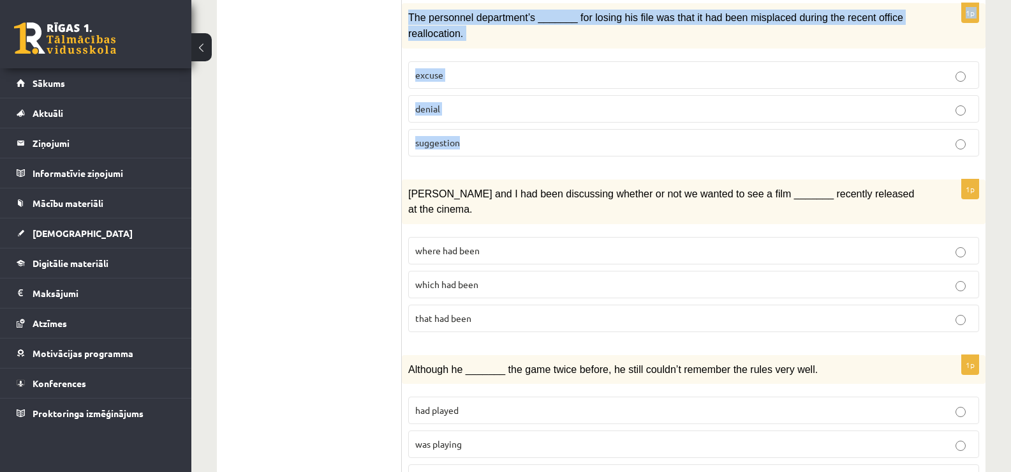
drag, startPoint x: 415, startPoint y: 88, endPoint x: 678, endPoint y: 87, distance: 263.5
copy form "Circle the form that cannot be used to complete the sentences. 1p We _______ an…"
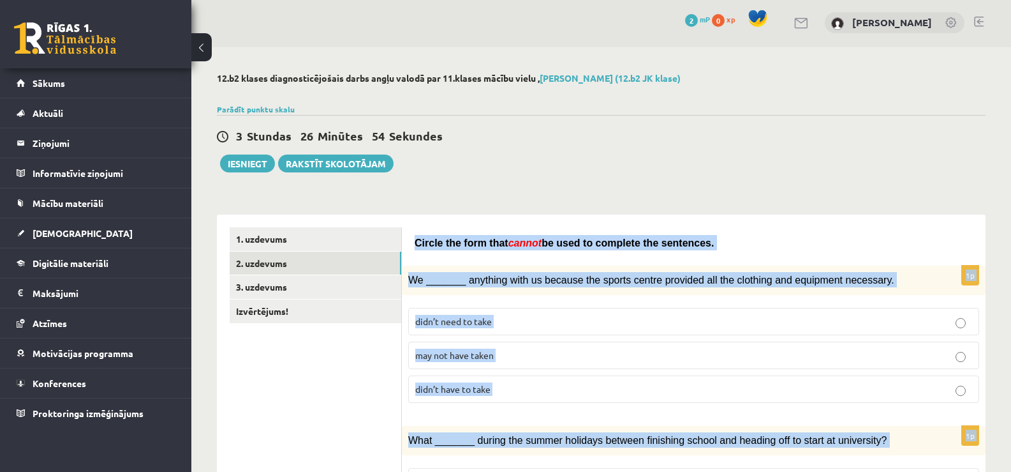
scroll to position [0, 0]
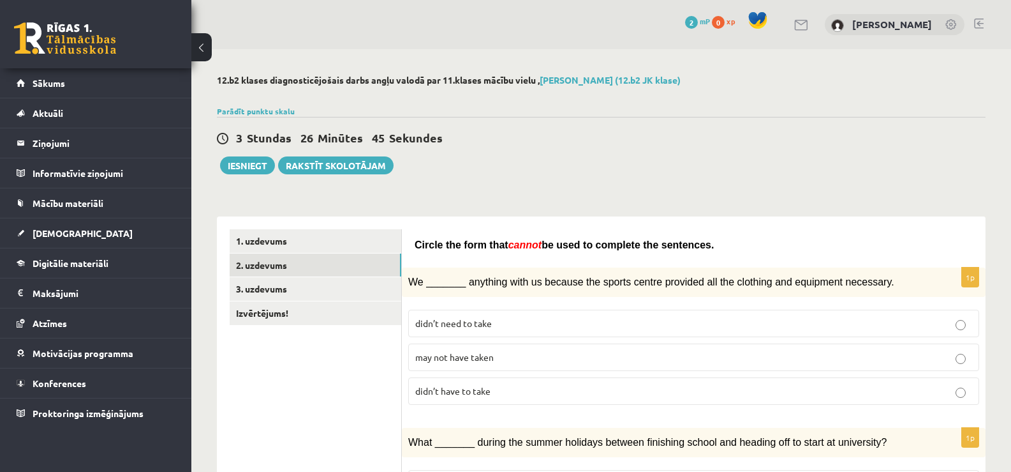
click at [526, 364] on label "may not have taken" at bounding box center [693, 356] width 571 height 27
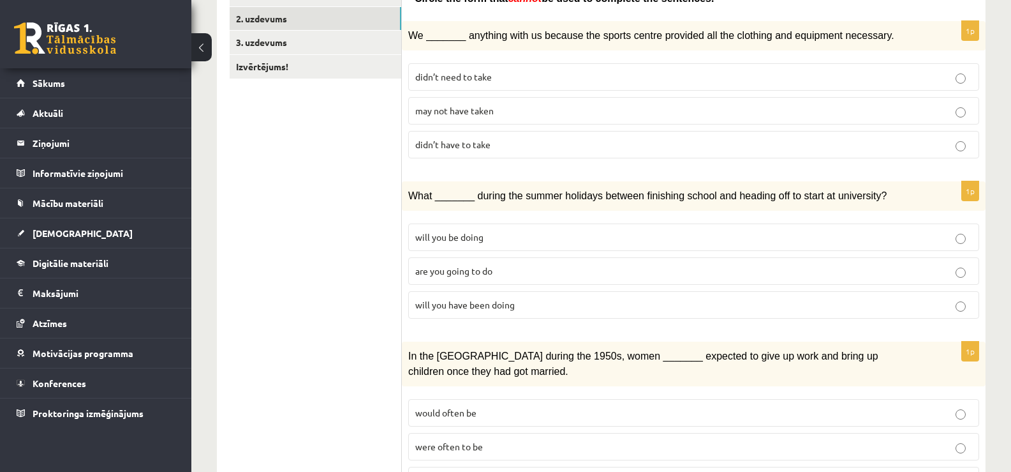
scroll to position [260, 0]
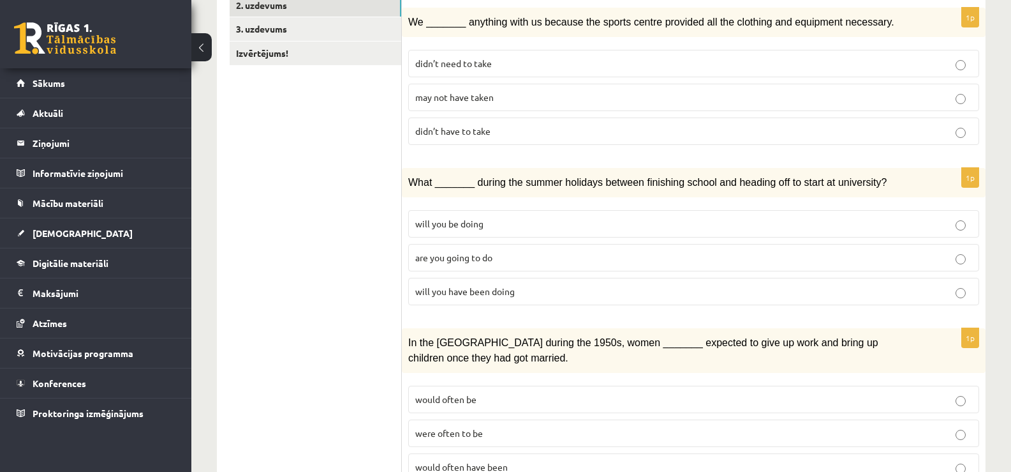
click at [445, 290] on span "will you have been doing" at bounding box center [465, 290] width 100 height 11
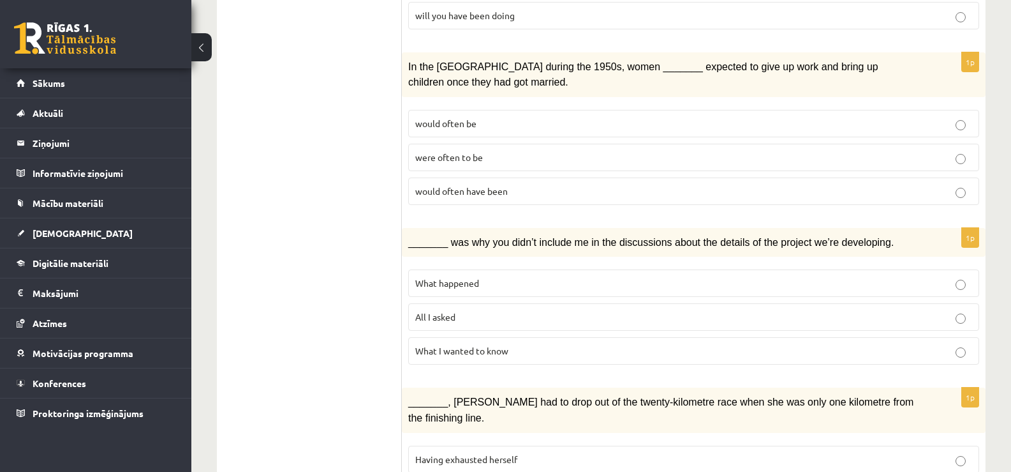
scroll to position [552, 0]
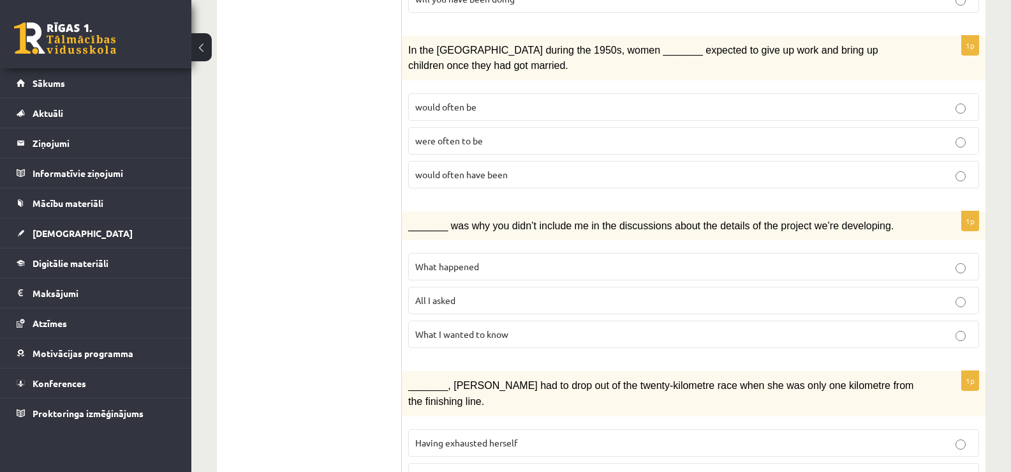
click at [472, 168] on span "would often have been" at bounding box center [461, 173] width 93 height 11
click at [456, 260] on span "What happened" at bounding box center [447, 265] width 64 height 11
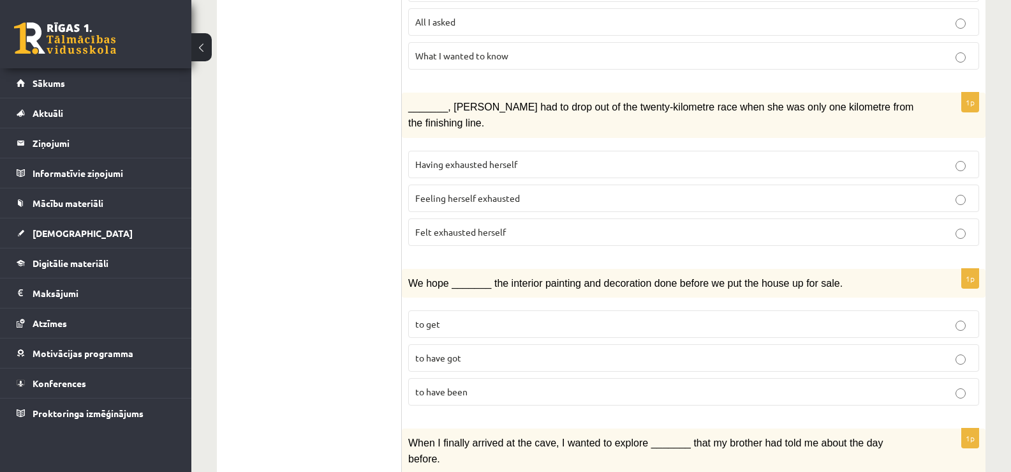
scroll to position [849, 0]
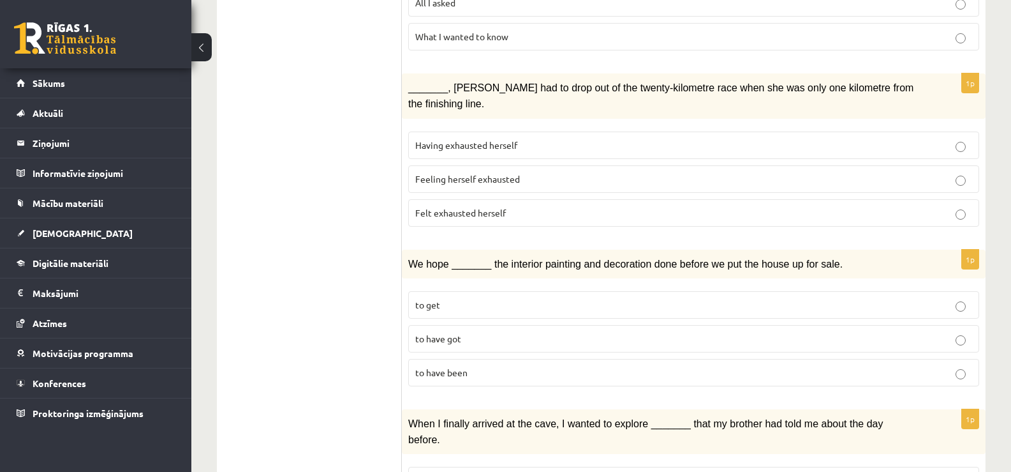
click at [449, 207] on span "Felt exhausted herself" at bounding box center [460, 212] width 91 height 11
click at [443, 366] on span "to have been" at bounding box center [441, 371] width 52 height 11
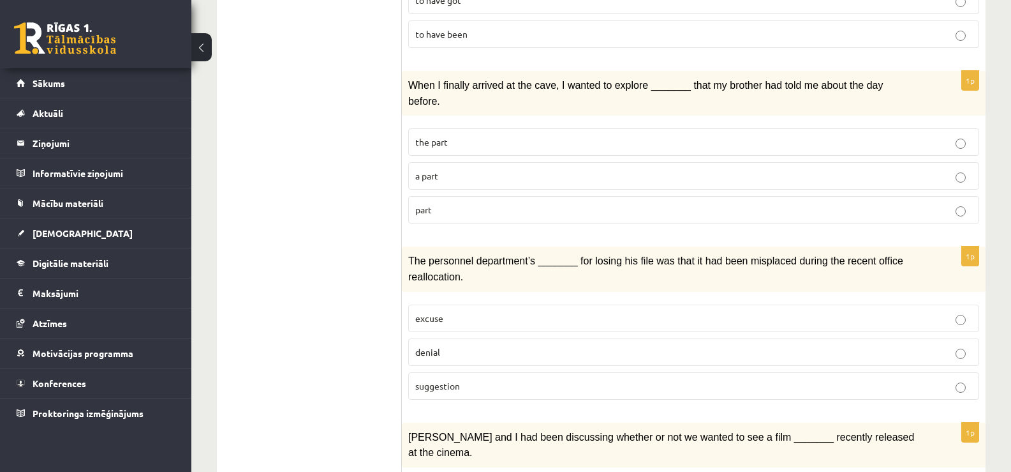
scroll to position [1193, 0]
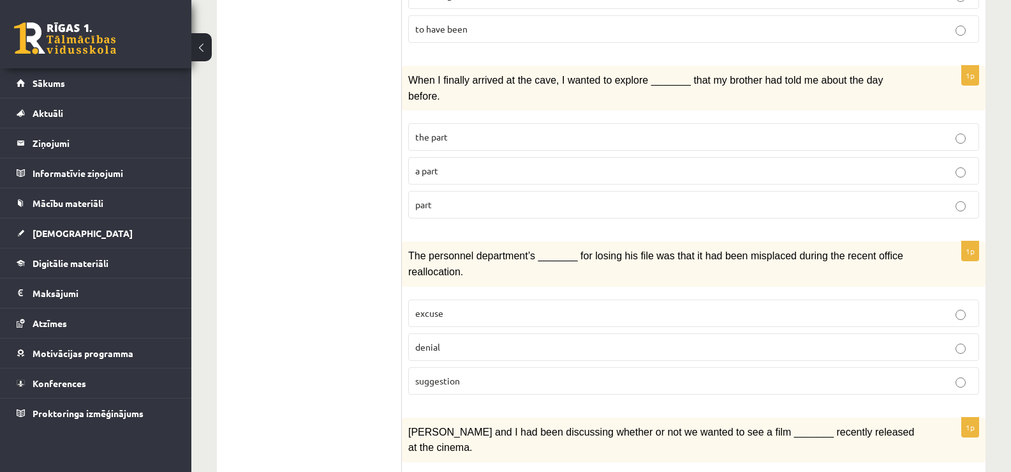
click at [469, 198] on p "part" at bounding box center [693, 204] width 557 height 13
click at [445, 333] on label "denial" at bounding box center [693, 346] width 571 height 27
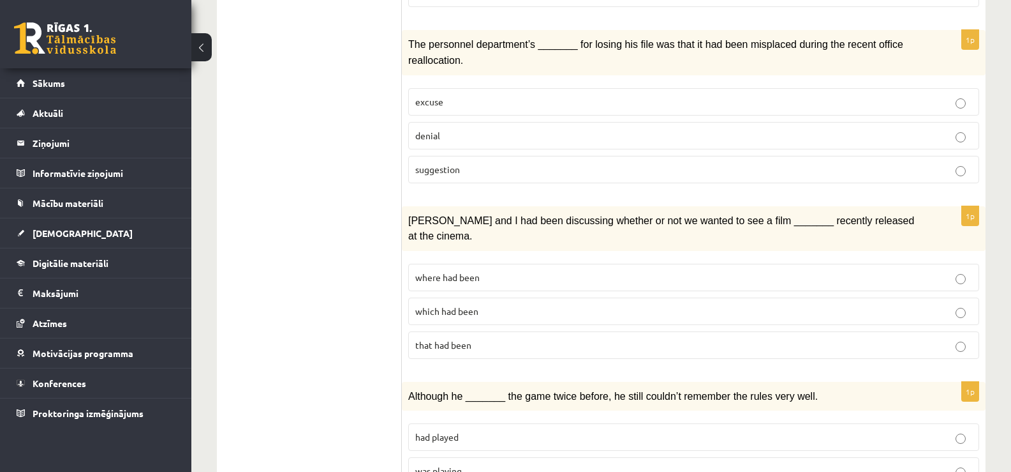
scroll to position [1431, 0]
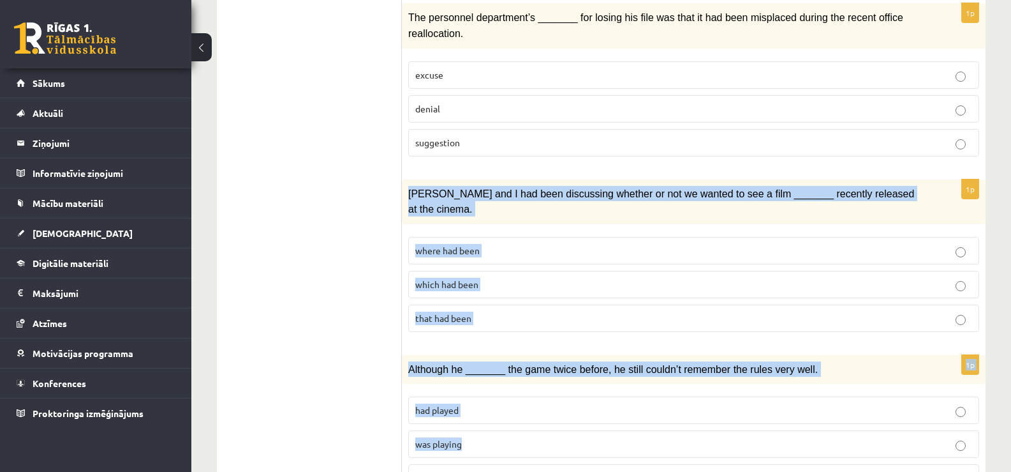
drag, startPoint x: 408, startPoint y: 141, endPoint x: 495, endPoint y: 388, distance: 261.7
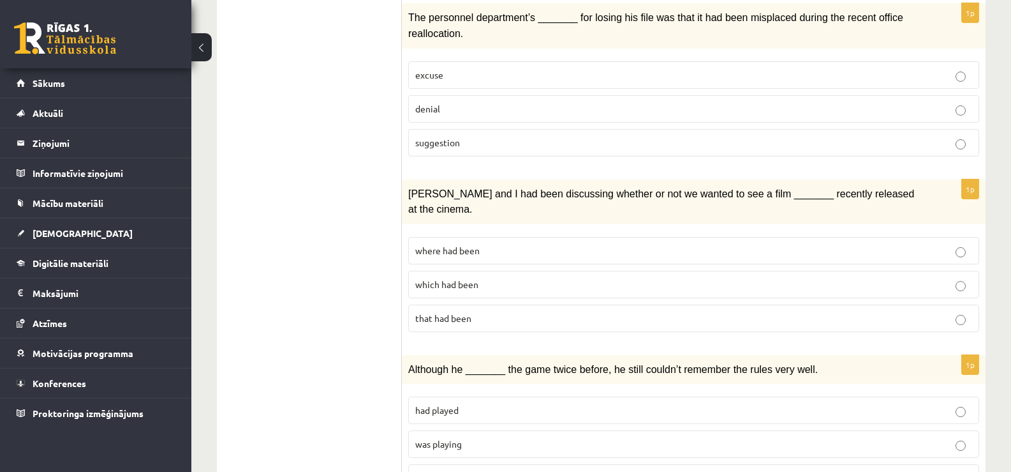
click at [487, 471] on p "had been playing" at bounding box center [693, 477] width 557 height 13
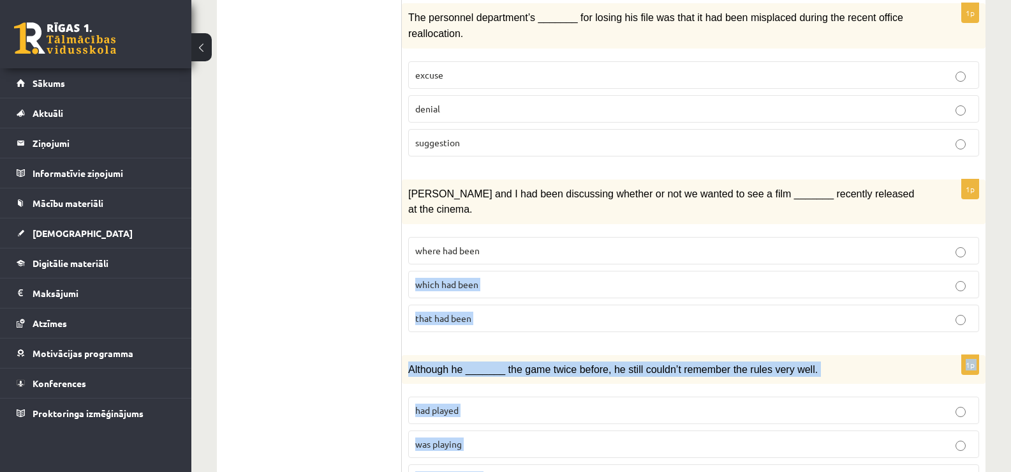
drag, startPoint x: 487, startPoint y: 411, endPoint x: 403, endPoint y: 222, distance: 206.8
click at [403, 222] on div "1p Clara and I had been discussing whether or not we wanted to see a film _____…" at bounding box center [694, 260] width 584 height 163
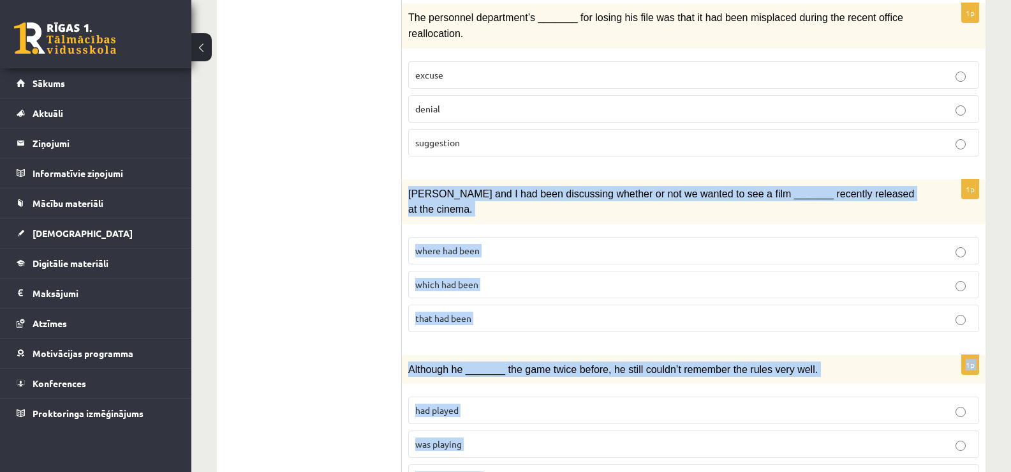
drag, startPoint x: 410, startPoint y: 139, endPoint x: 500, endPoint y: 405, distance: 280.3
copy form "Clara and I had been discussing whether or not we wanted to see a film _______ …"
click at [546, 464] on label "had been playing" at bounding box center [693, 477] width 571 height 27
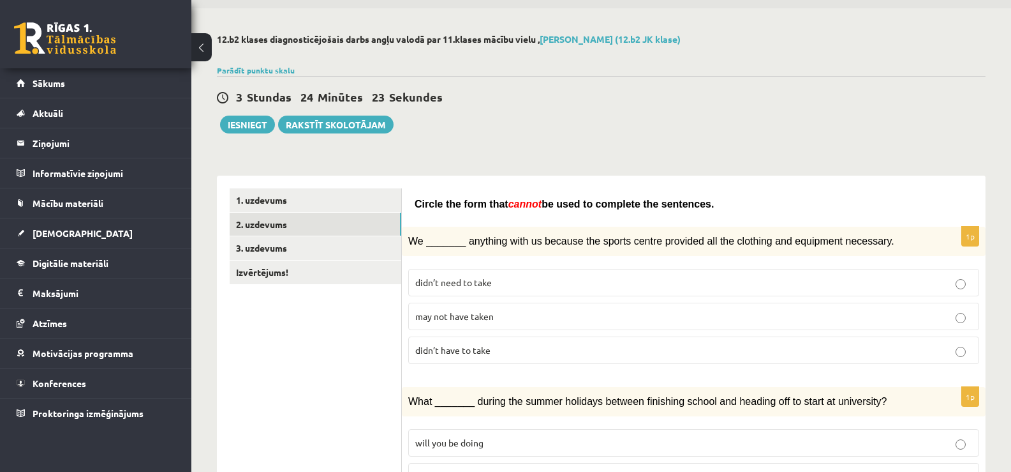
scroll to position [19, 0]
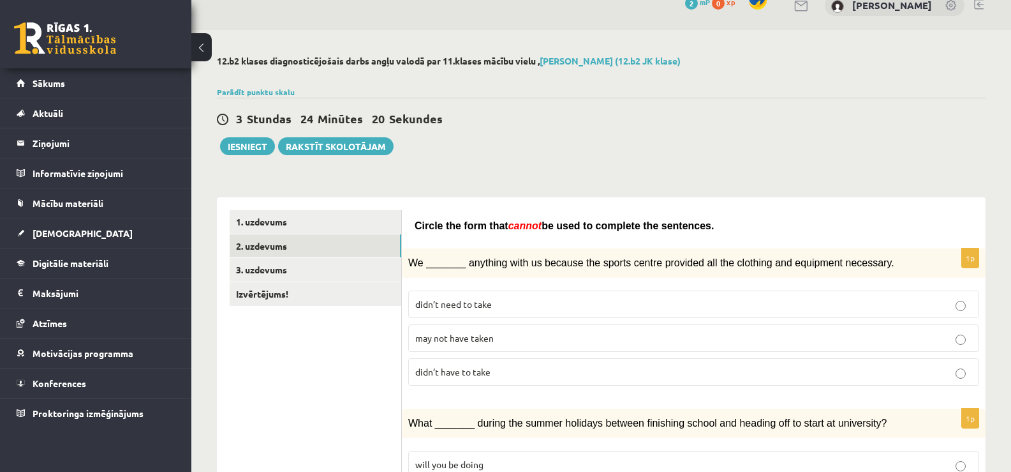
drag, startPoint x: 415, startPoint y: 224, endPoint x: 722, endPoint y: 211, distance: 307.2
click at [722, 211] on div "Circle the form that cannot be used to complete the sentences." at bounding box center [694, 223] width 558 height 26
copy span "Circle the form that cannot be used to complete the sentences."
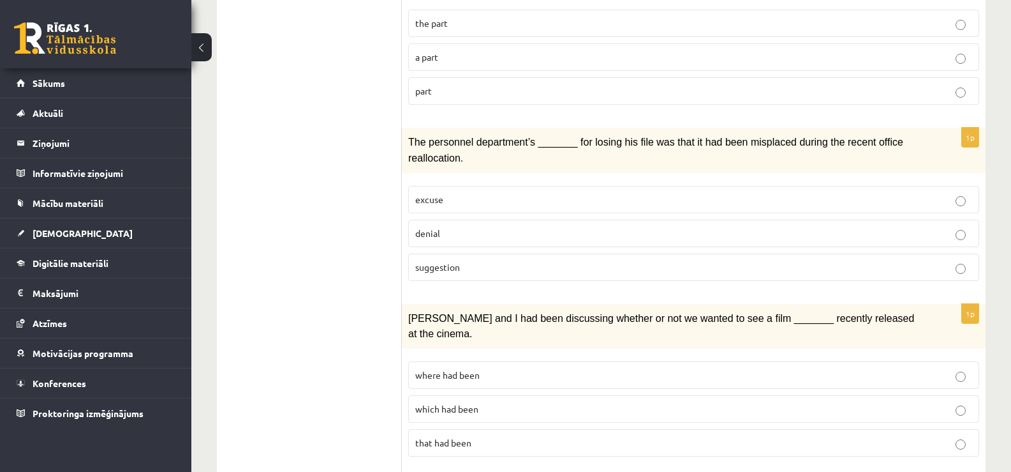
scroll to position [1431, 0]
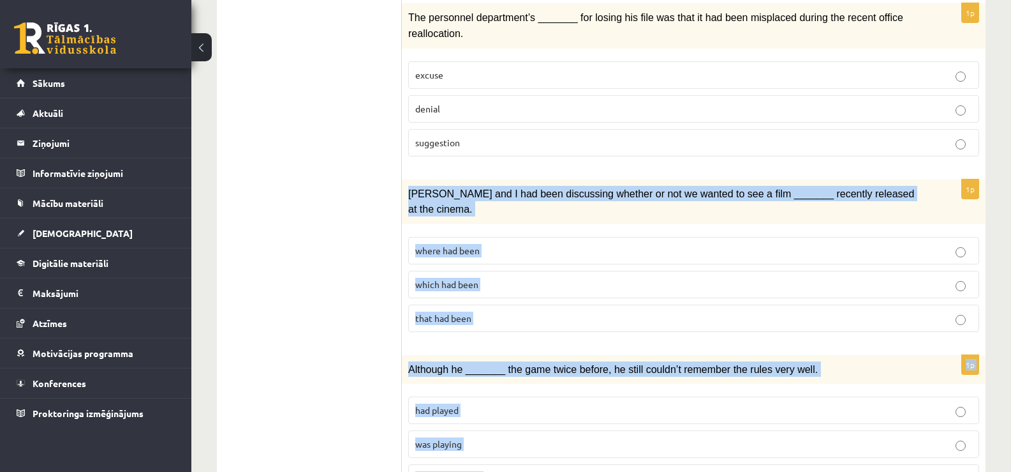
drag, startPoint x: 407, startPoint y: 138, endPoint x: 531, endPoint y: 441, distance: 327.4
copy form "Clara and I had been discussing whether or not we wanted to see a film _______ …"
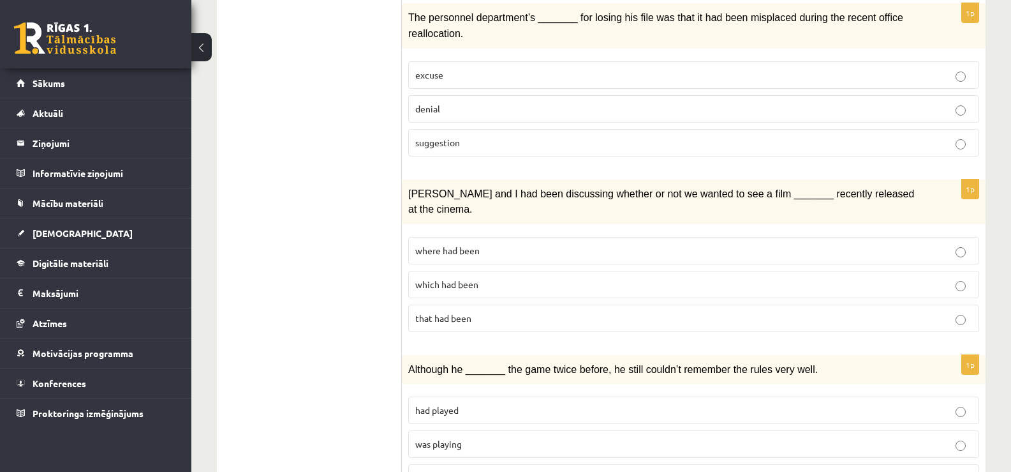
click at [475, 278] on span "which had been" at bounding box center [446, 283] width 63 height 11
click at [463, 437] on p "was playing" at bounding box center [693, 443] width 557 height 13
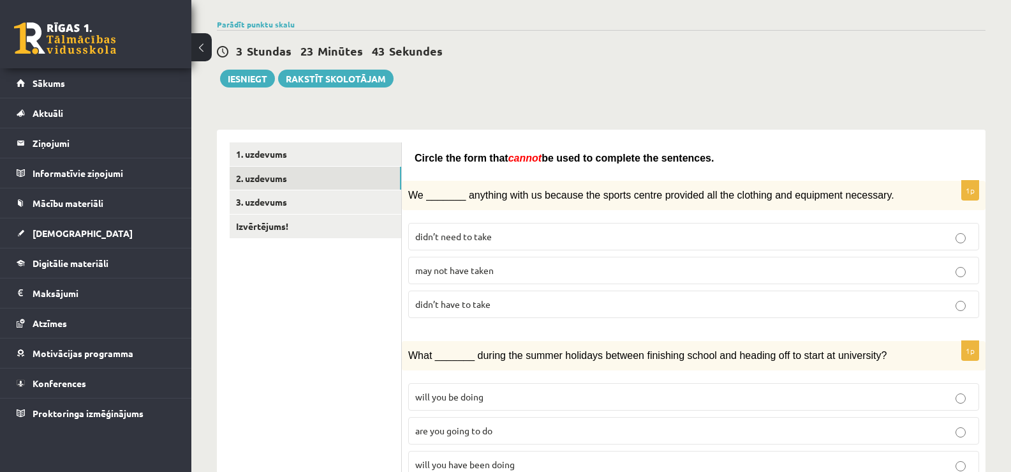
scroll to position [0, 0]
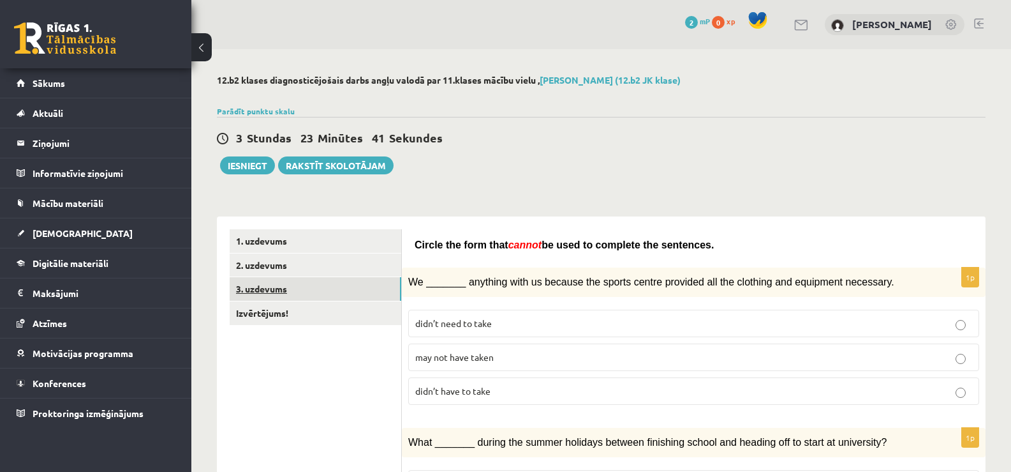
click at [318, 291] on link "3. uzdevums" at bounding box center [316, 289] width 172 height 24
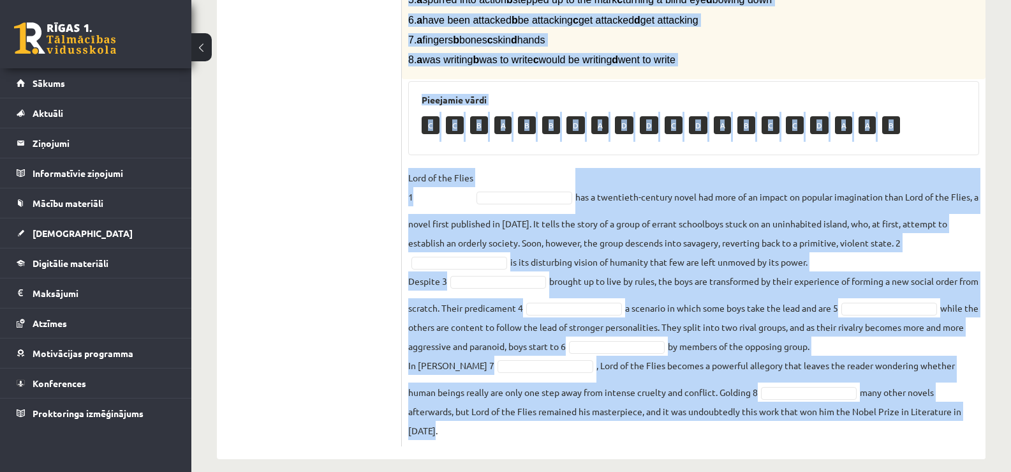
scroll to position [388, 0]
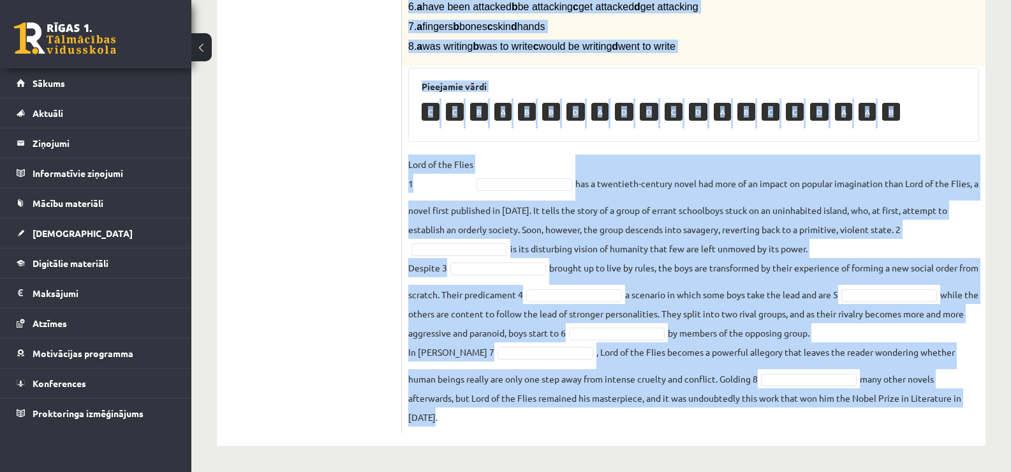
drag, startPoint x: 409, startPoint y: 73, endPoint x: 528, endPoint y: 417, distance: 363.8
click at [528, 417] on div "8p Complete the text with the correct words (a–d). 1. a No sooner b Rarely c On…" at bounding box center [694, 144] width 584 height 578
copy div "Complete the text with the correct words (a–d). 1. a No sooner b Rarely c Only …"
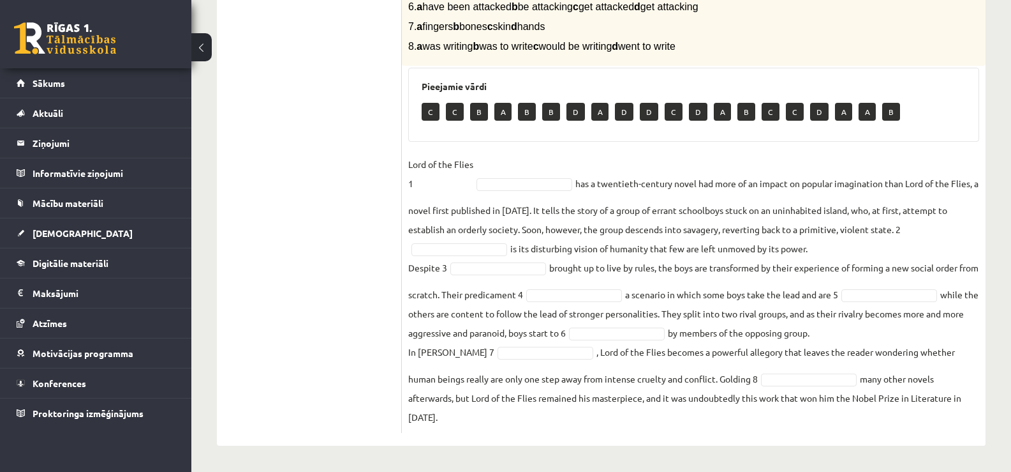
click at [352, 343] on ul "1. uzdevums 2. uzdevums 3. uzdevums Izvērtējums!" at bounding box center [316, 137] width 172 height 591
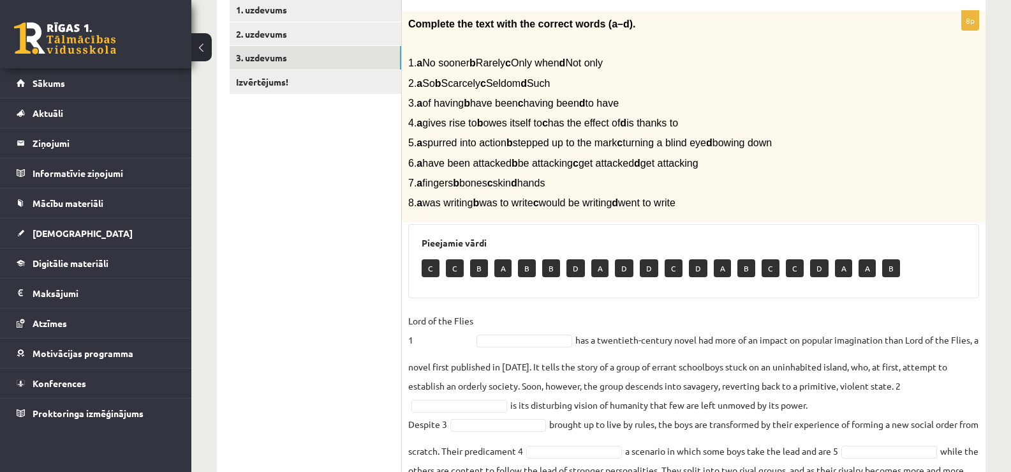
scroll to position [227, 0]
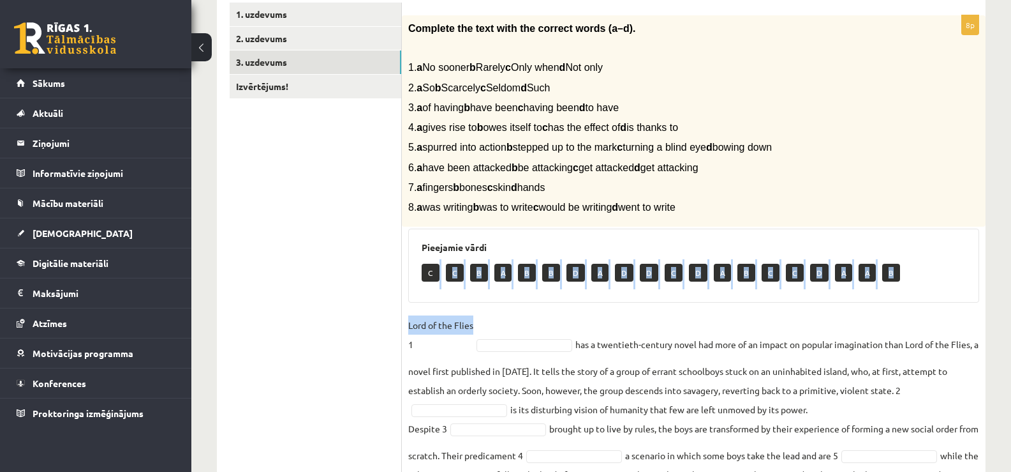
drag, startPoint x: 431, startPoint y: 278, endPoint x: 473, endPoint y: 323, distance: 61.8
click at [473, 323] on div "8p Complete the text with the correct words (a–d). 1. a No sooner b Rarely c On…" at bounding box center [694, 304] width 584 height 578
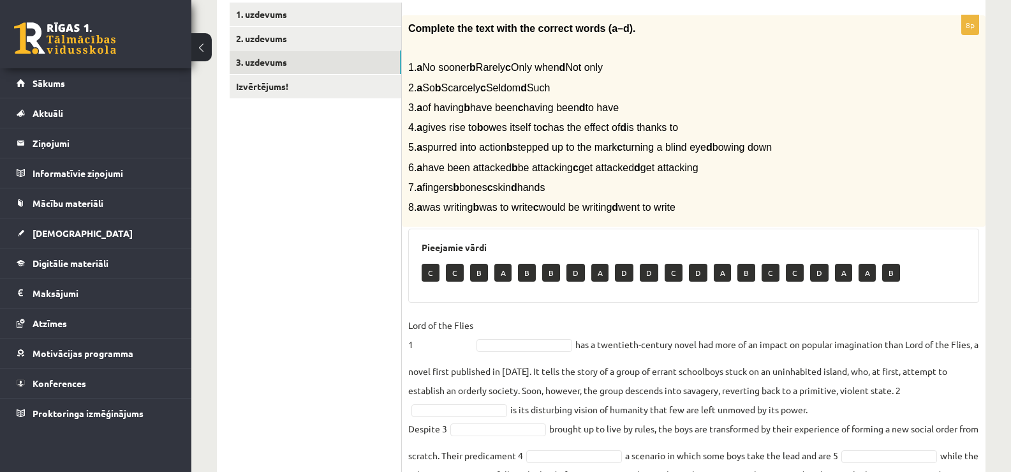
click at [492, 327] on fieldset "Lord of the Flies 1 has a twentieth-century novel had more of an impact on popu…" at bounding box center [693, 451] width 571 height 272
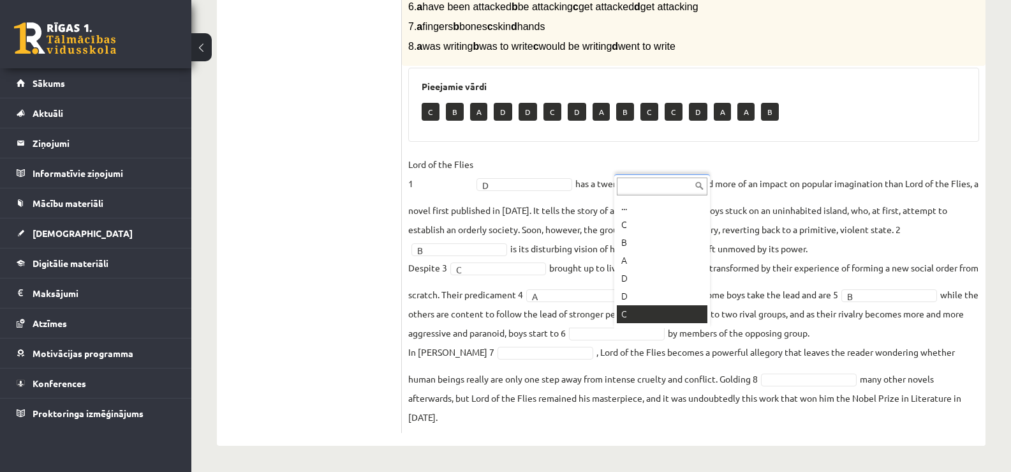
scroll to position [15, 0]
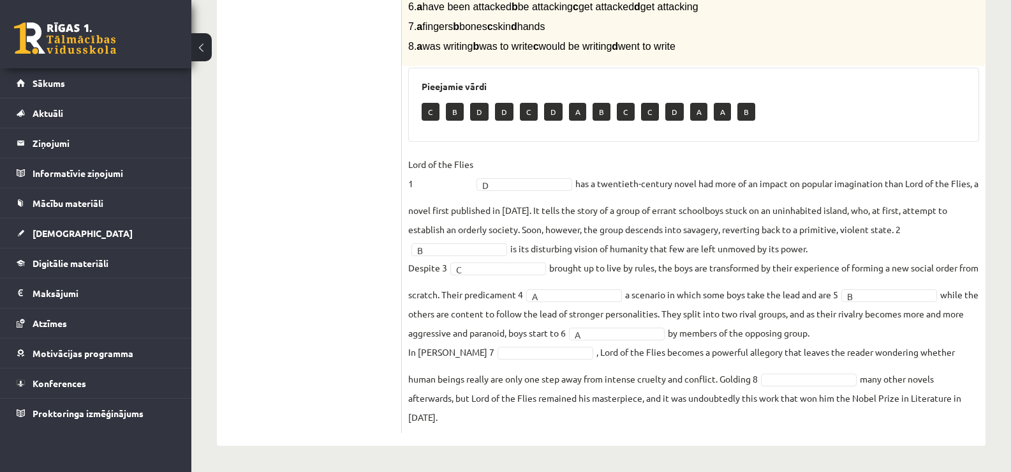
click at [433, 108] on p "C" at bounding box center [431, 112] width 18 height 18
click at [427, 128] on div "C B D D C D A B C C D A A B" at bounding box center [694, 113] width 544 height 30
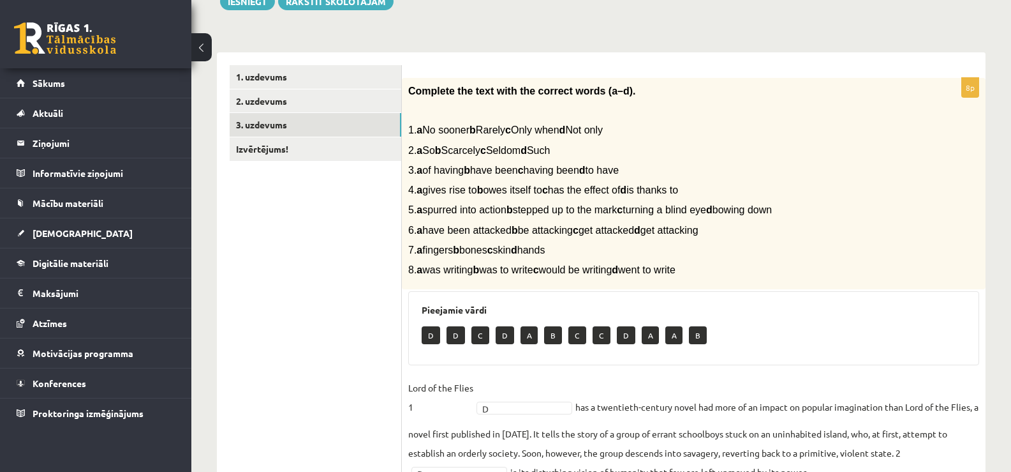
scroll to position [163, 0]
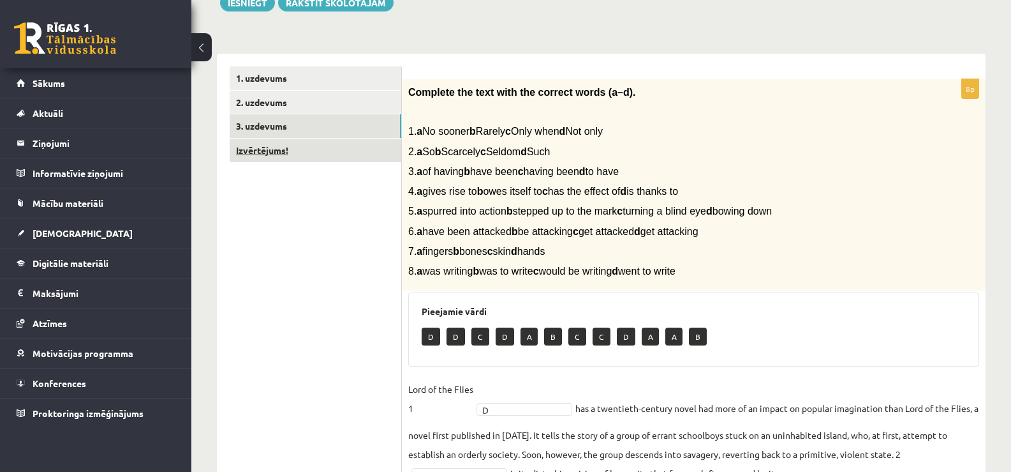
click at [305, 154] on link "Izvērtējums!" at bounding box center [316, 150] width 172 height 24
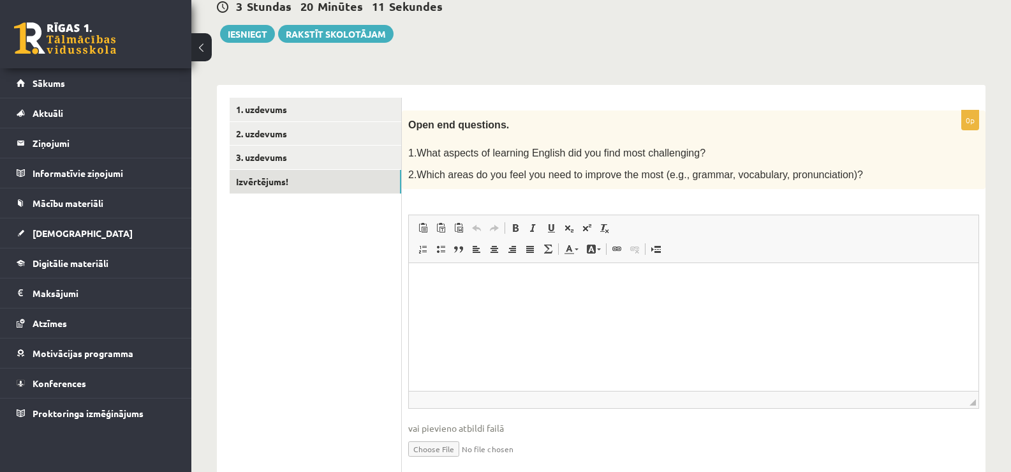
scroll to position [132, 0]
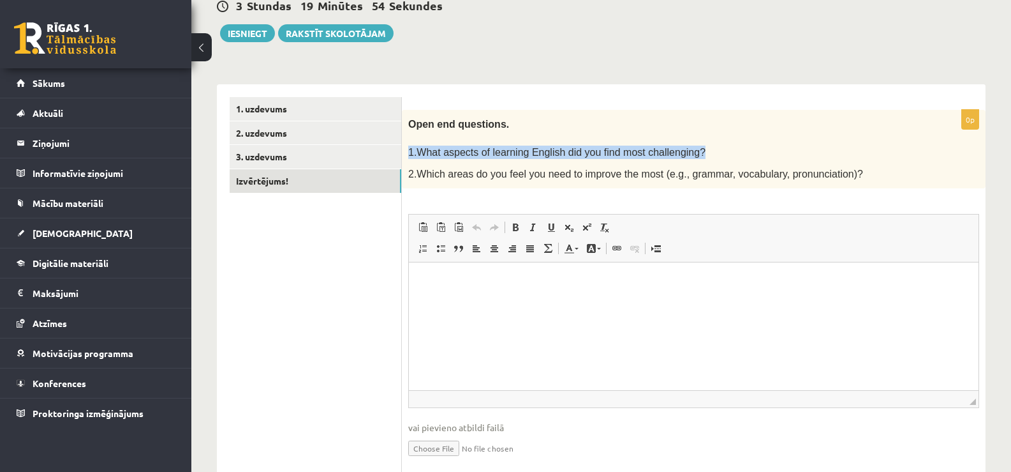
drag, startPoint x: 409, startPoint y: 149, endPoint x: 680, endPoint y: 156, distance: 270.6
click at [680, 156] on p "1.What aspects of learning English did you find most challenging?" at bounding box center [661, 151] width 507 height 13
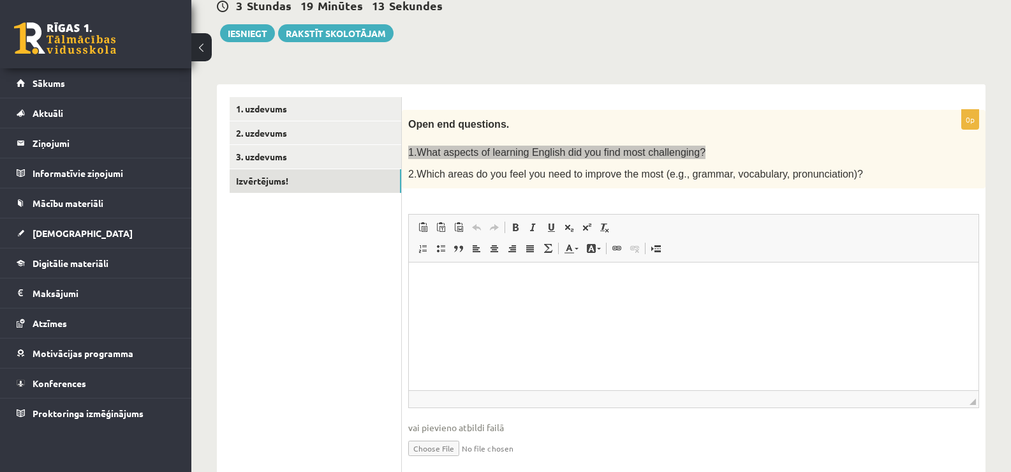
click at [465, 301] on html at bounding box center [694, 281] width 570 height 39
drag, startPoint x: 771, startPoint y: 278, endPoint x: 466, endPoint y: 301, distance: 305.2
click at [466, 301] on html "**********" at bounding box center [694, 281] width 570 height 39
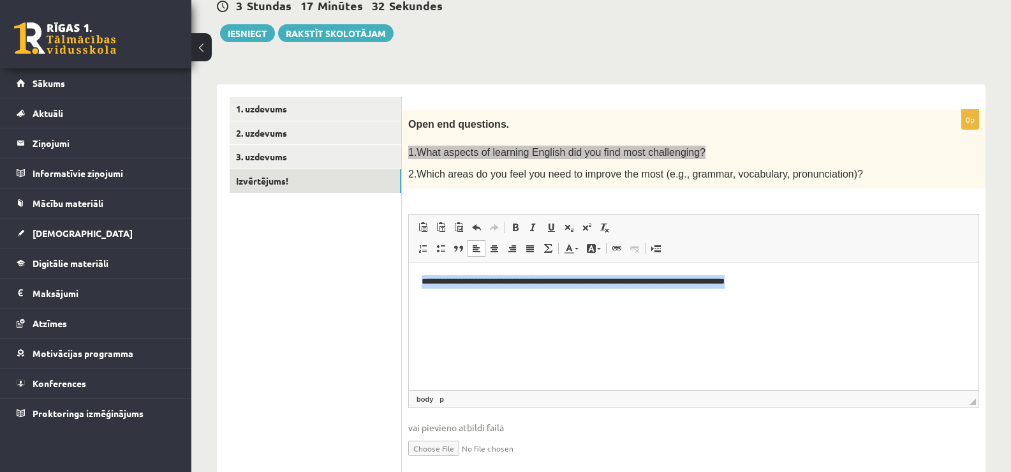
drag, startPoint x: 420, startPoint y: 282, endPoint x: 838, endPoint y: 289, distance: 418.0
click at [838, 289] on html "**********" at bounding box center [694, 281] width 570 height 39
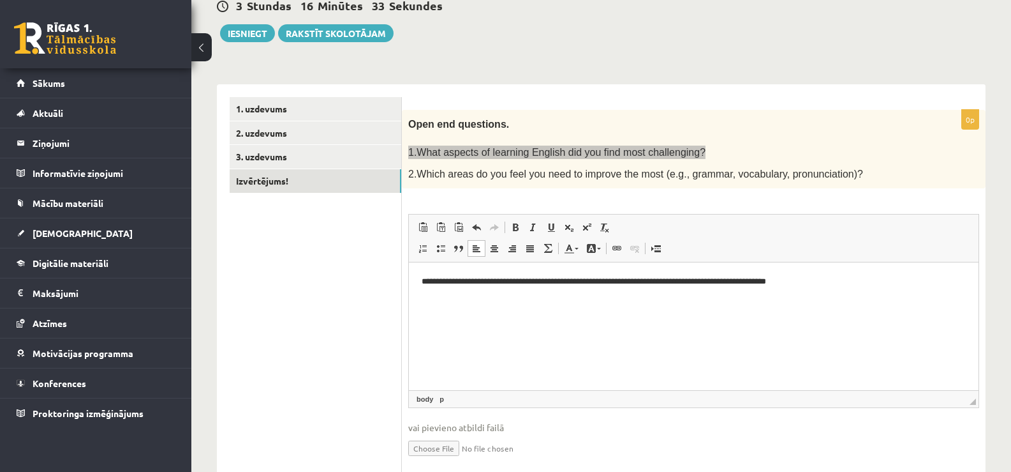
click at [428, 279] on p "**********" at bounding box center [694, 281] width 544 height 13
click at [421, 282] on html "**********" at bounding box center [694, 281] width 570 height 39
click at [824, 281] on p "**********" at bounding box center [694, 281] width 544 height 13
click at [415, 280] on html "**********" at bounding box center [694, 281] width 570 height 39
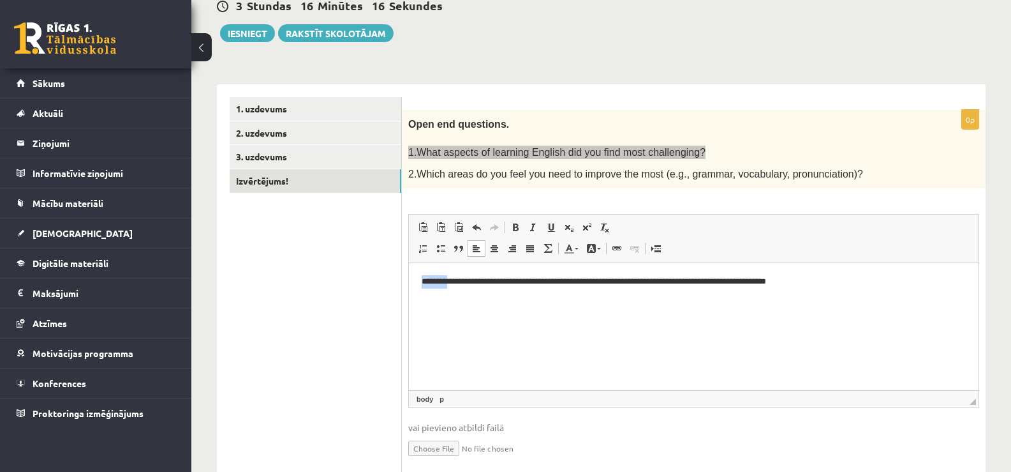
click at [415, 280] on html "**********" at bounding box center [694, 281] width 570 height 39
click at [863, 288] on html "**********" at bounding box center [694, 281] width 570 height 39
drag, startPoint x: 819, startPoint y: 278, endPoint x: 803, endPoint y: 564, distance: 286.9
click at [409, 301] on html "**********" at bounding box center [694, 281] width 570 height 39
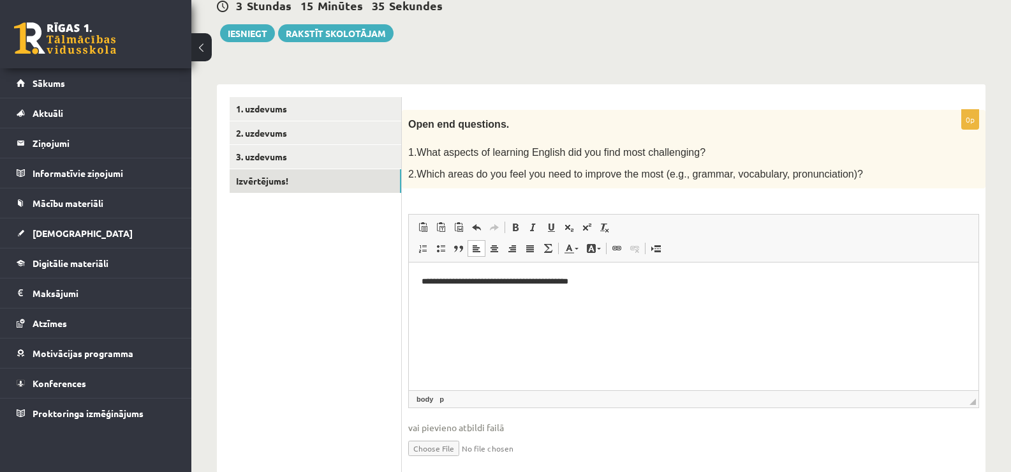
click at [279, 470] on ul "1. uzdevums 2. uzdevums 3. uzdevums Izvērtējums!" at bounding box center [316, 288] width 172 height 383
click at [607, 285] on p "**********" at bounding box center [694, 281] width 544 height 13
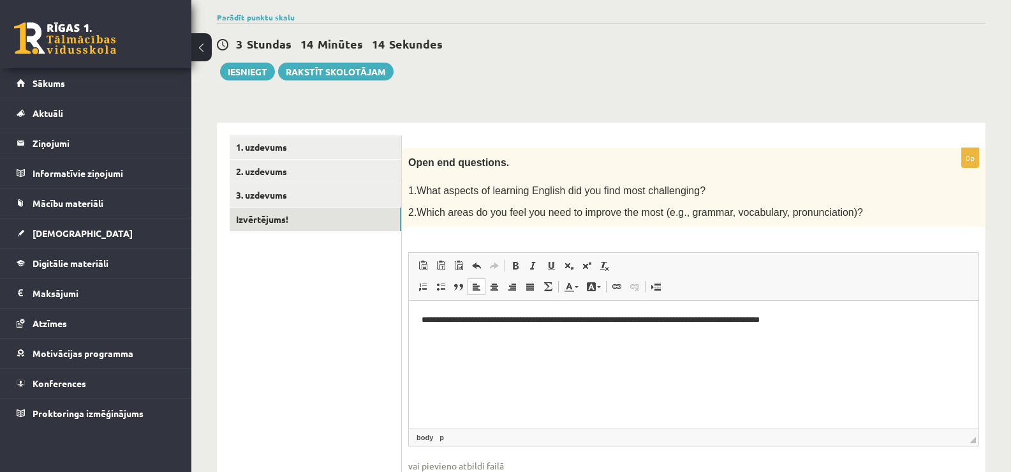
scroll to position [81, 0]
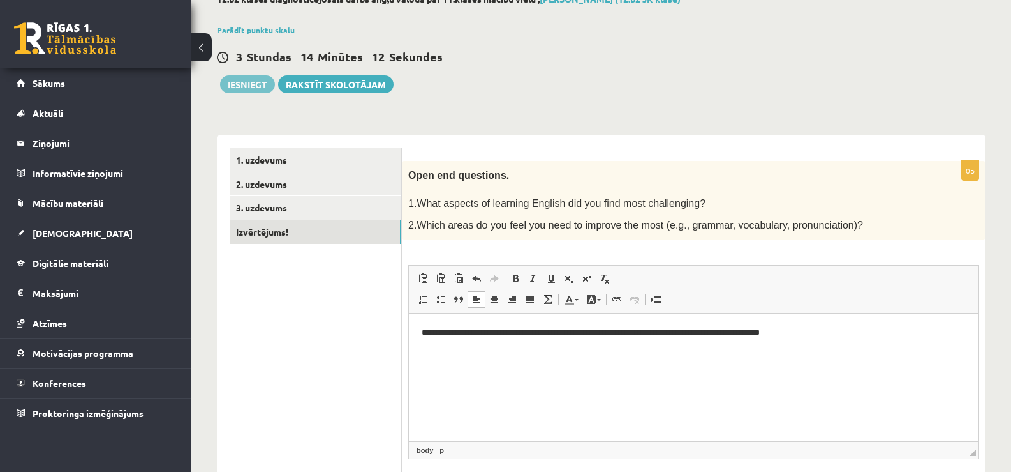
click at [247, 88] on button "Iesniegt" at bounding box center [247, 84] width 55 height 18
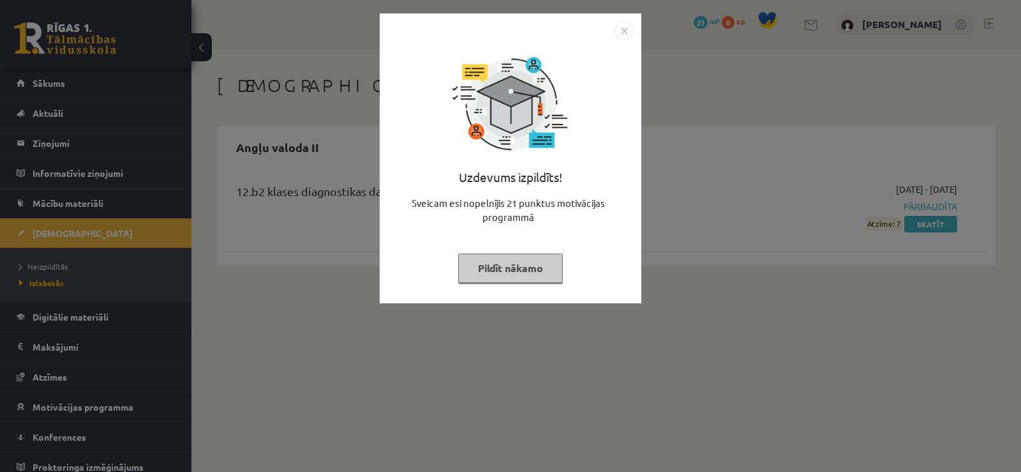
click at [627, 31] on img "Close" at bounding box center [623, 30] width 19 height 19
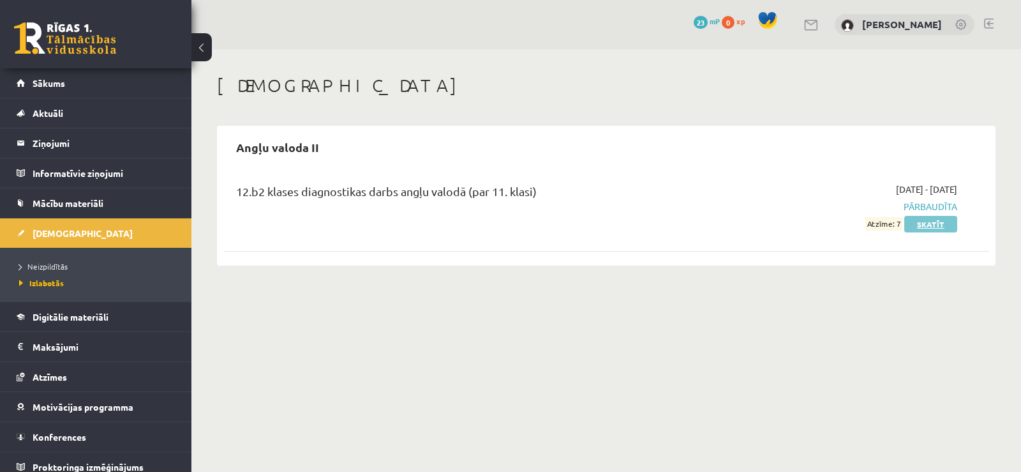
click at [928, 226] on link "Skatīt" at bounding box center [930, 224] width 53 height 17
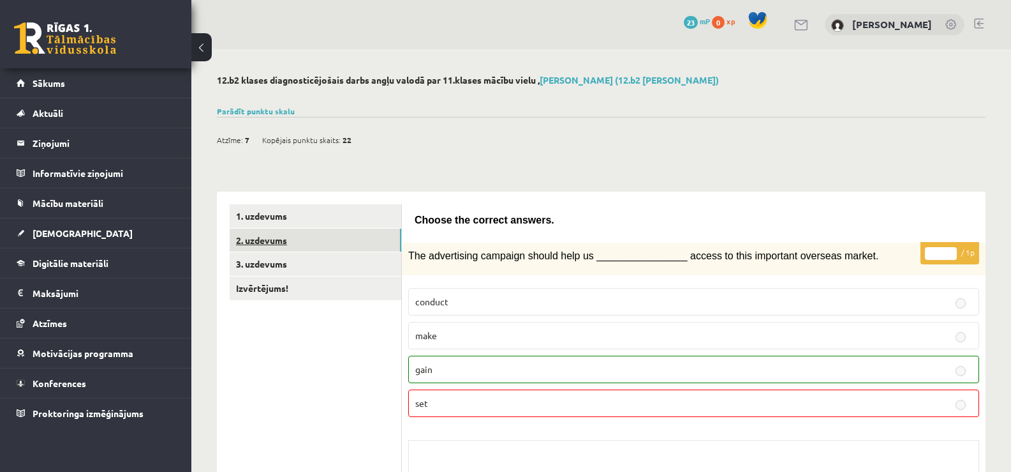
click at [264, 239] on link "2. uzdevums" at bounding box center [316, 240] width 172 height 24
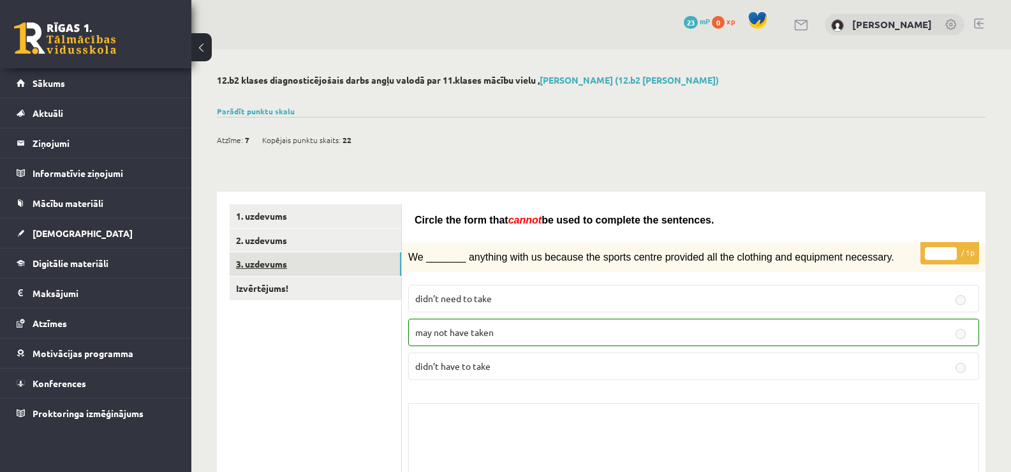
click at [266, 264] on link "3. uzdevums" at bounding box center [316, 264] width 172 height 24
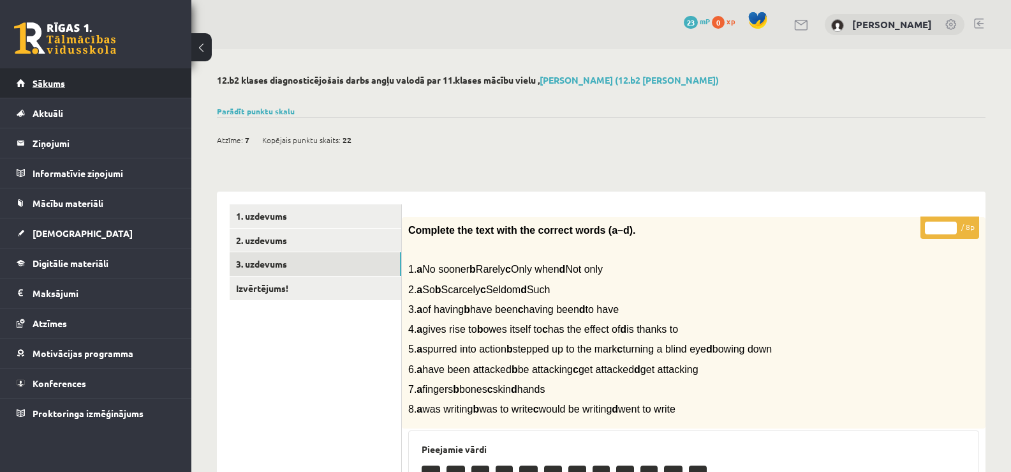
click at [114, 90] on link "Sākums" at bounding box center [96, 82] width 159 height 29
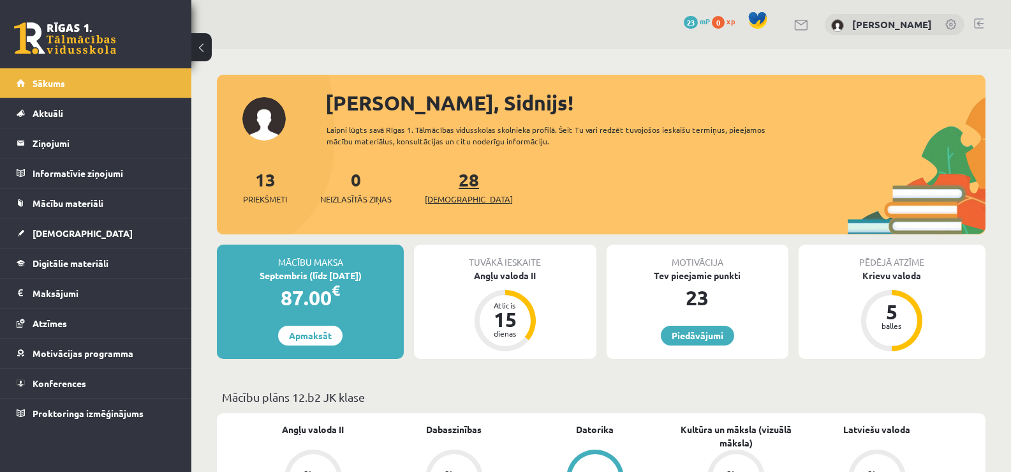
click at [449, 204] on span "[DEMOGRAPHIC_DATA]" at bounding box center [469, 199] width 88 height 13
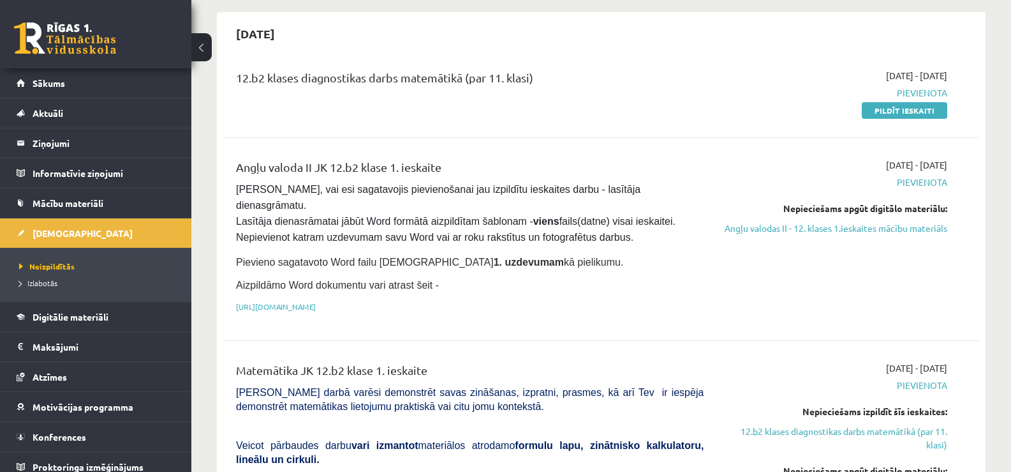
scroll to position [130, 0]
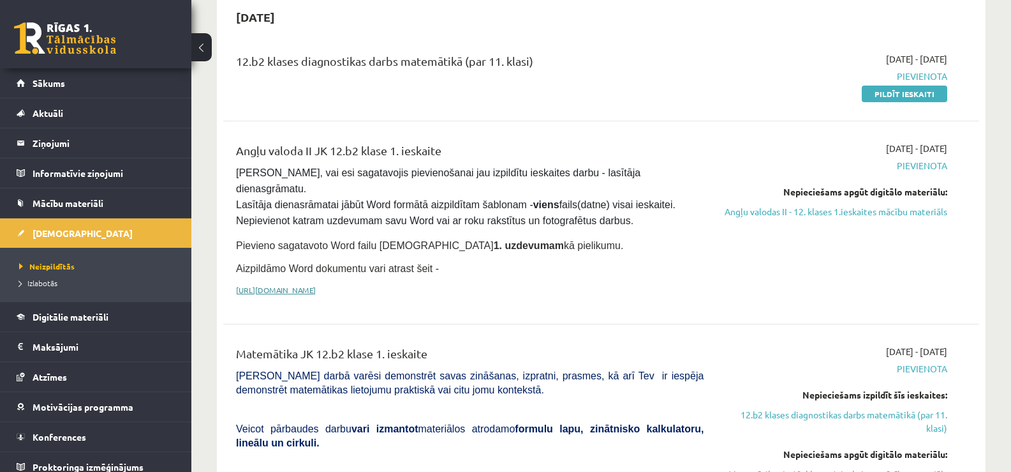
click at [316, 285] on link "https://drive.google.com/drive/folders/1IHE_ip15KOAbO2Se1NDGwZ2e__vlzPUf?usp=sh…" at bounding box center [276, 290] width 80 height 10
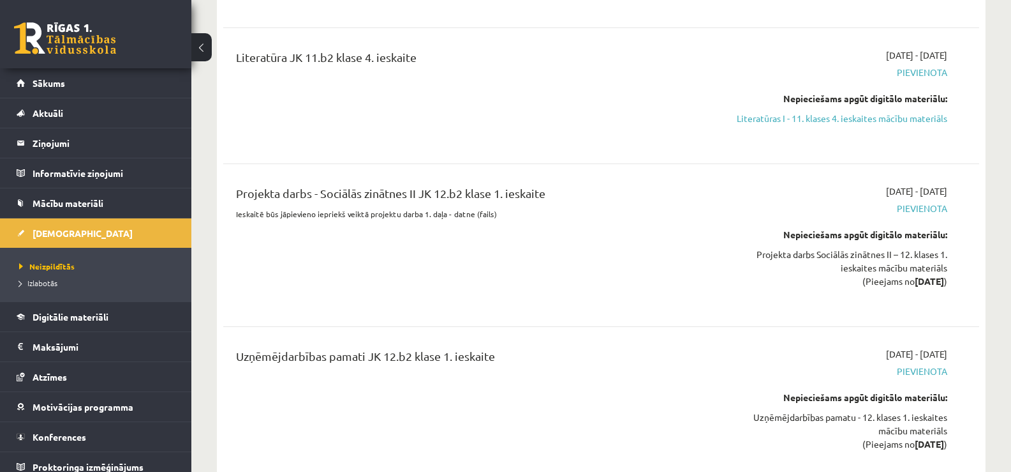
scroll to position [5567, 0]
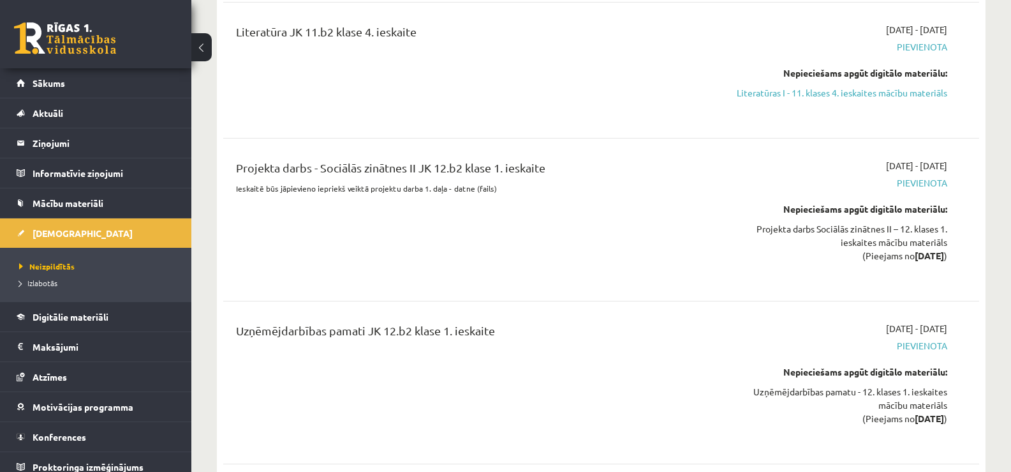
click at [911, 176] on span "Pievienota" at bounding box center [835, 182] width 225 height 13
click at [891, 159] on div "2025-10-01 - 2025-10-31 Pievienota Nepieciešams apgūt digitālo materiālu: Proje…" at bounding box center [835, 219] width 244 height 121
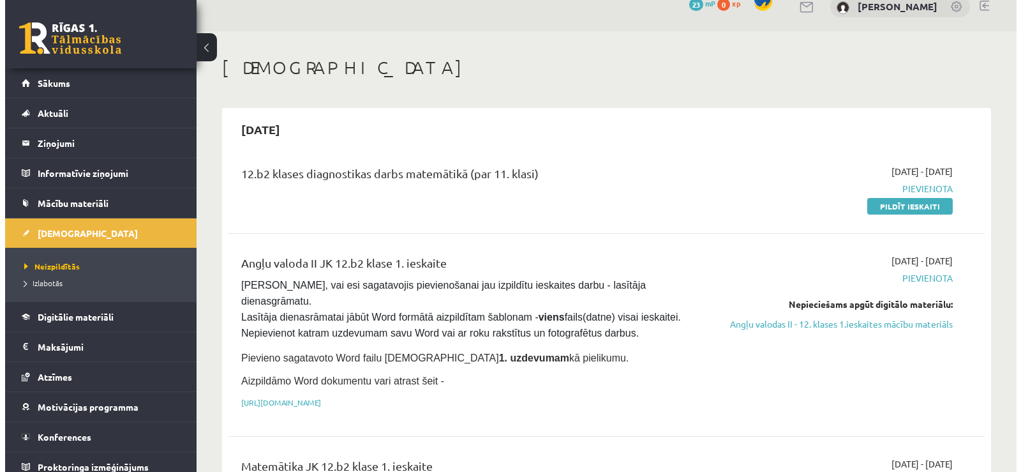
scroll to position [0, 0]
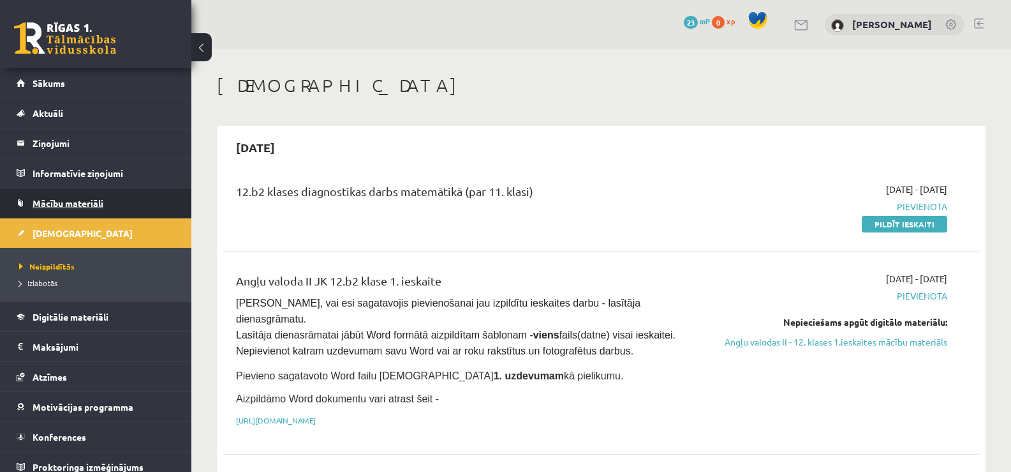
click at [73, 197] on link "Mācību materiāli" at bounding box center [96, 202] width 159 height 29
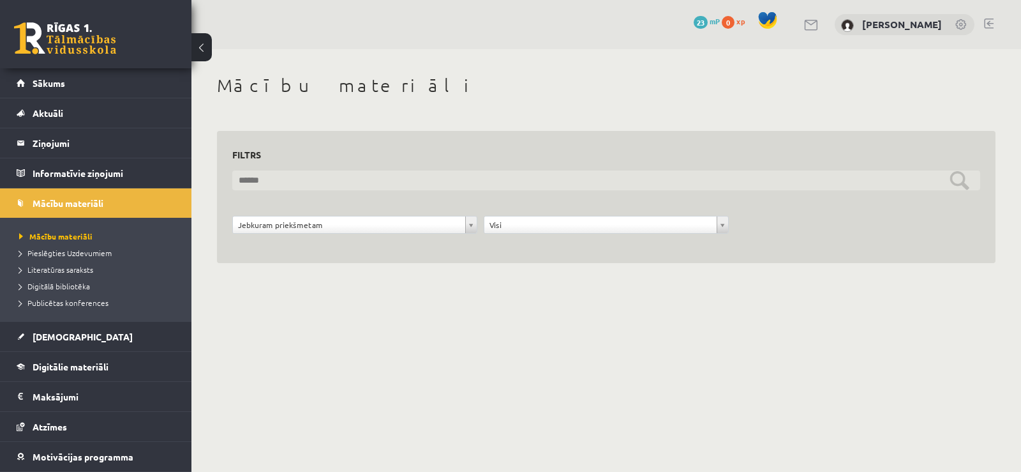
click at [253, 185] on input "text" at bounding box center [606, 180] width 748 height 20
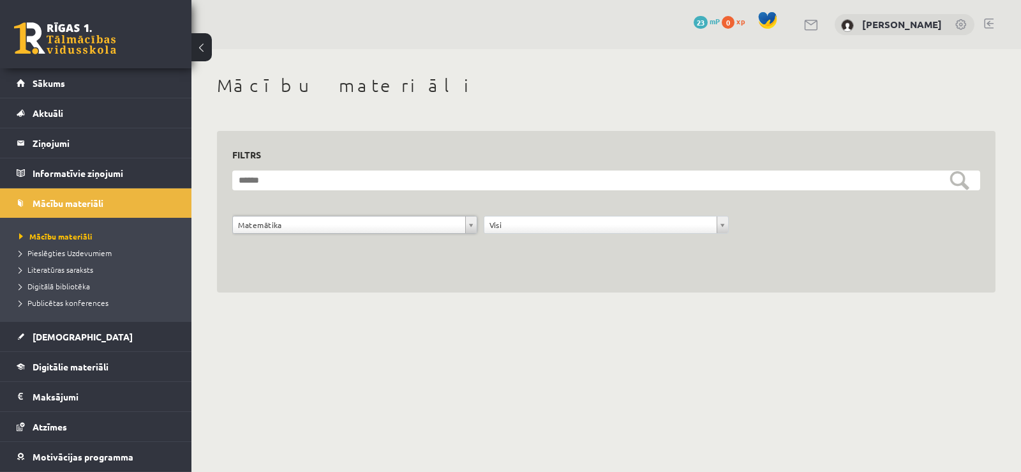
click at [269, 315] on div "**********" at bounding box center [606, 183] width 830 height 269
click at [44, 80] on span "Sākums" at bounding box center [49, 82] width 33 height 11
